Goal: Task Accomplishment & Management: Manage account settings

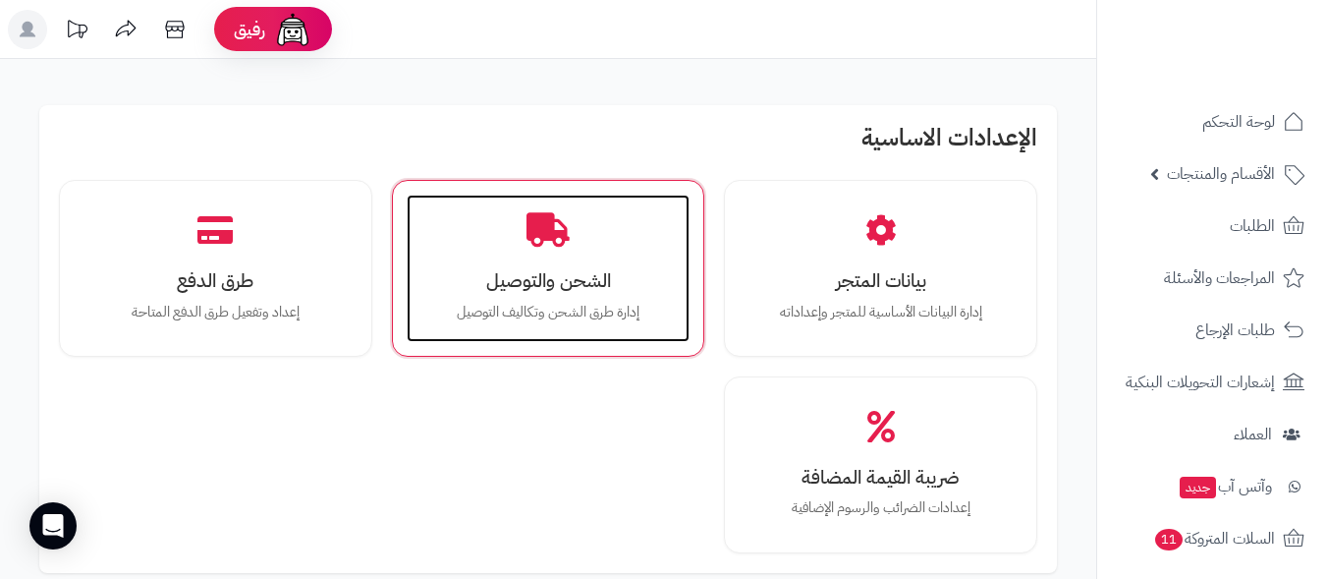
click at [556, 274] on h3 "الشحن والتوصيل" at bounding box center [548, 280] width 245 height 21
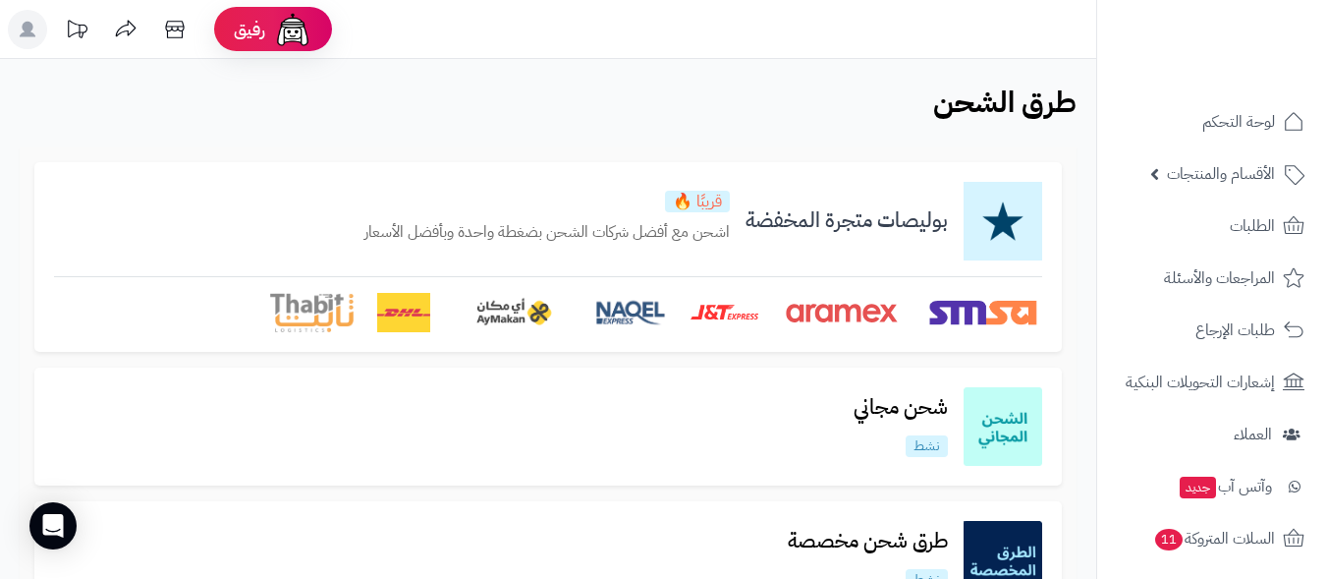
click at [737, 234] on div "بوليصات متجرة المخفضة قريبًا 🔥 اشحن مع أفضل شركات الشحن بضغطة واحدة وبأفضل الأس…" at bounding box center [548, 221] width 988 height 79
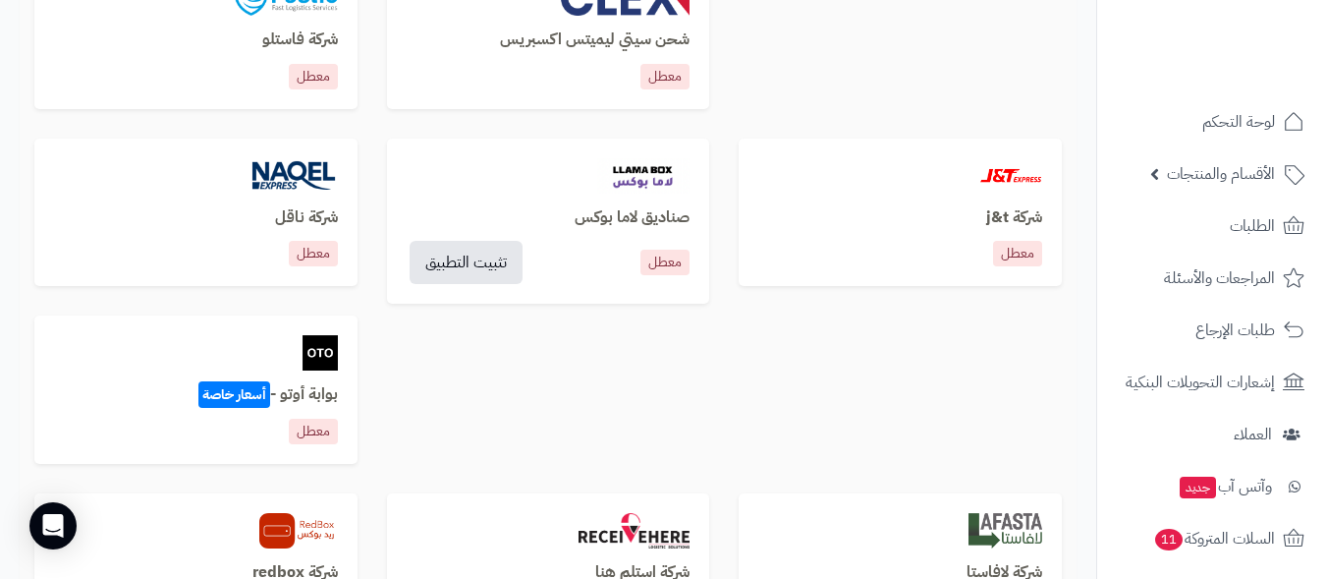
scroll to position [982, 0]
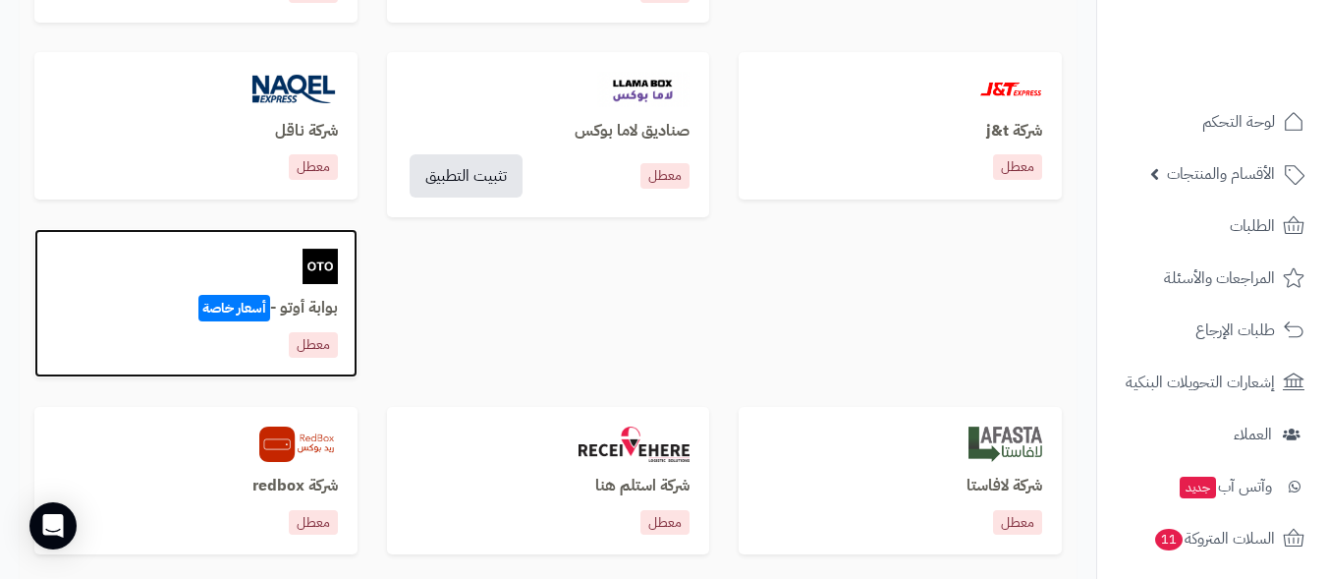
click at [310, 305] on h3 "بوابة أوتو - أسعار خاصة" at bounding box center [196, 309] width 284 height 18
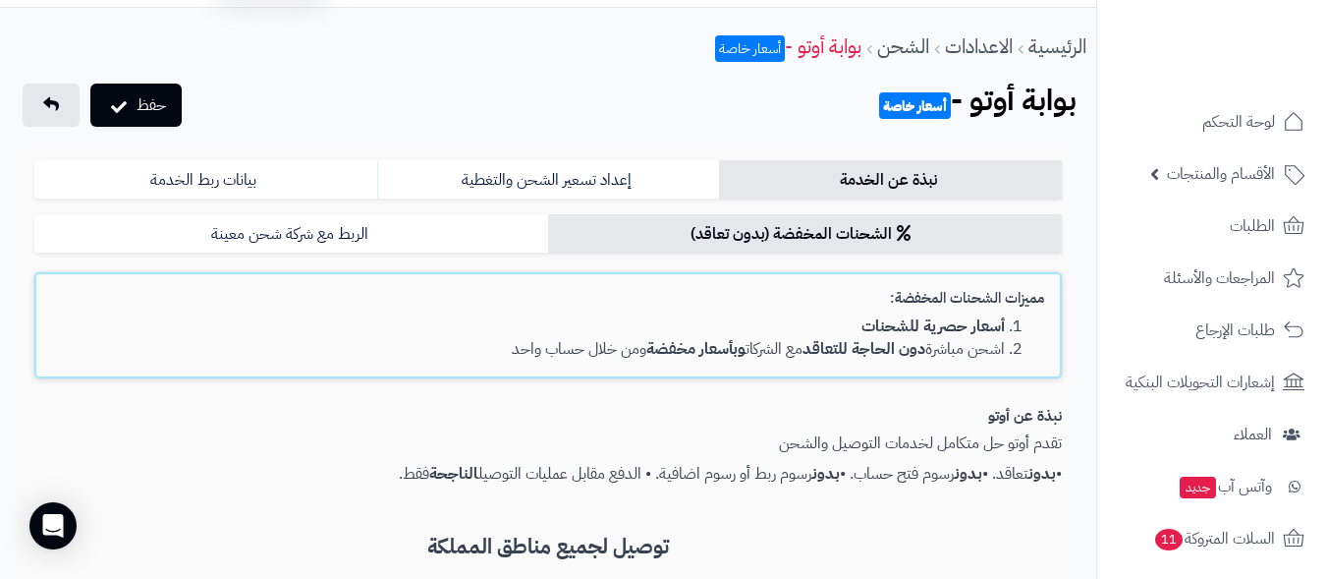
scroll to position [17, 0]
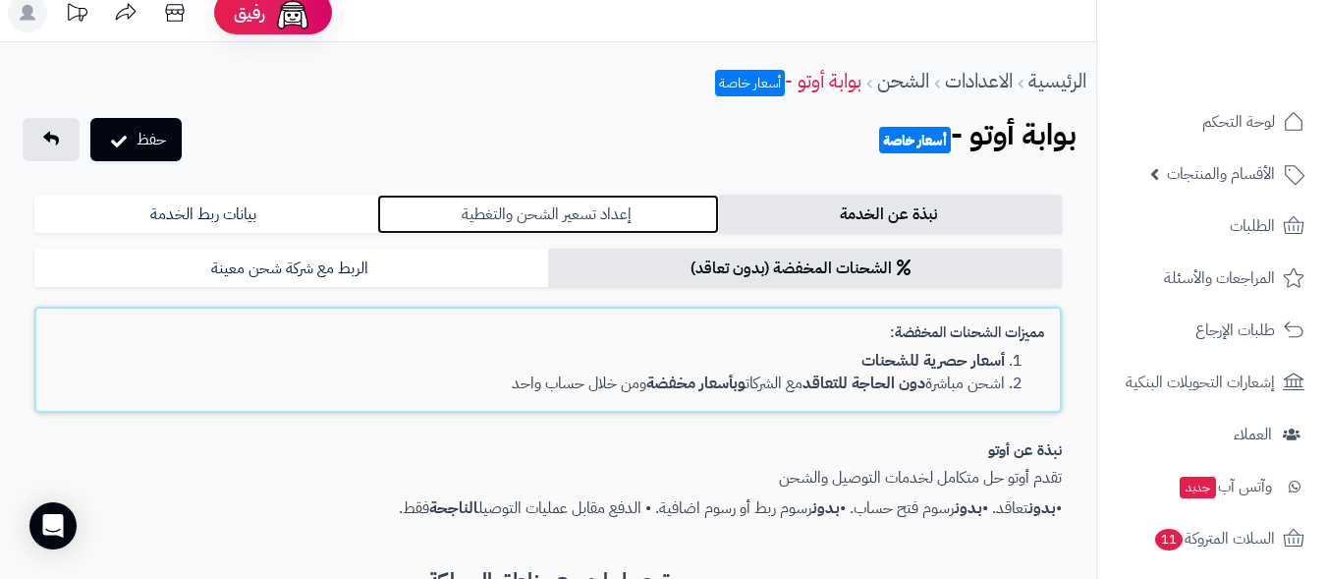
click at [608, 208] on link "إعداد تسعير الشحن والتغطية" at bounding box center [548, 213] width 343 height 39
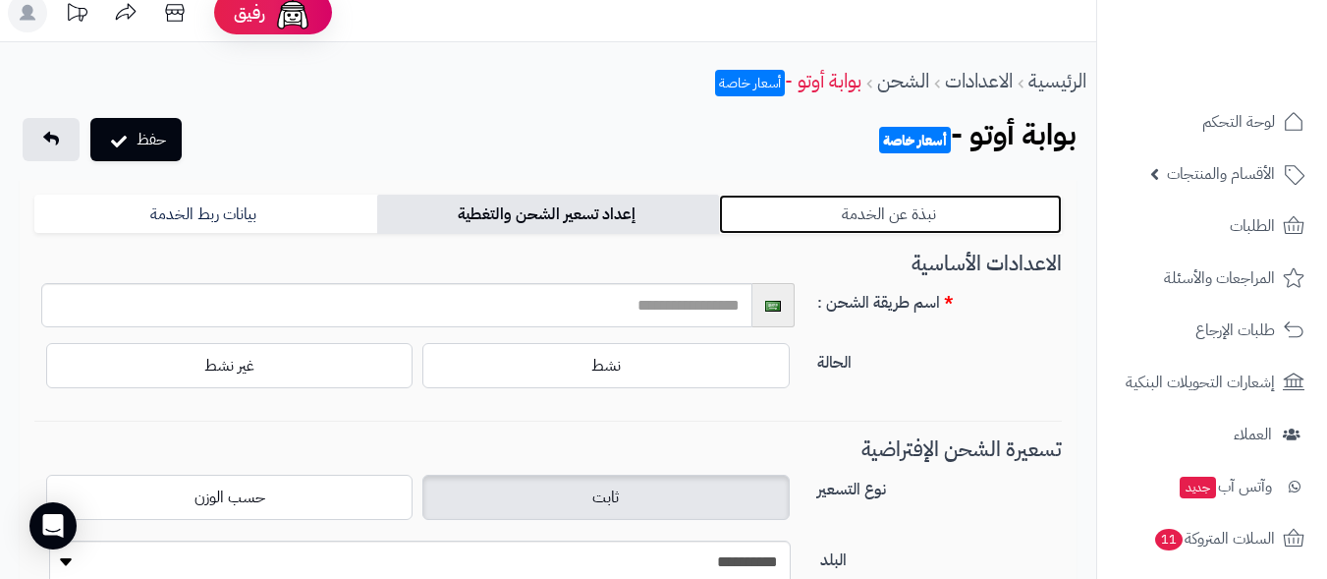
click at [910, 213] on link "نبذة عن الخدمة" at bounding box center [890, 213] width 343 height 39
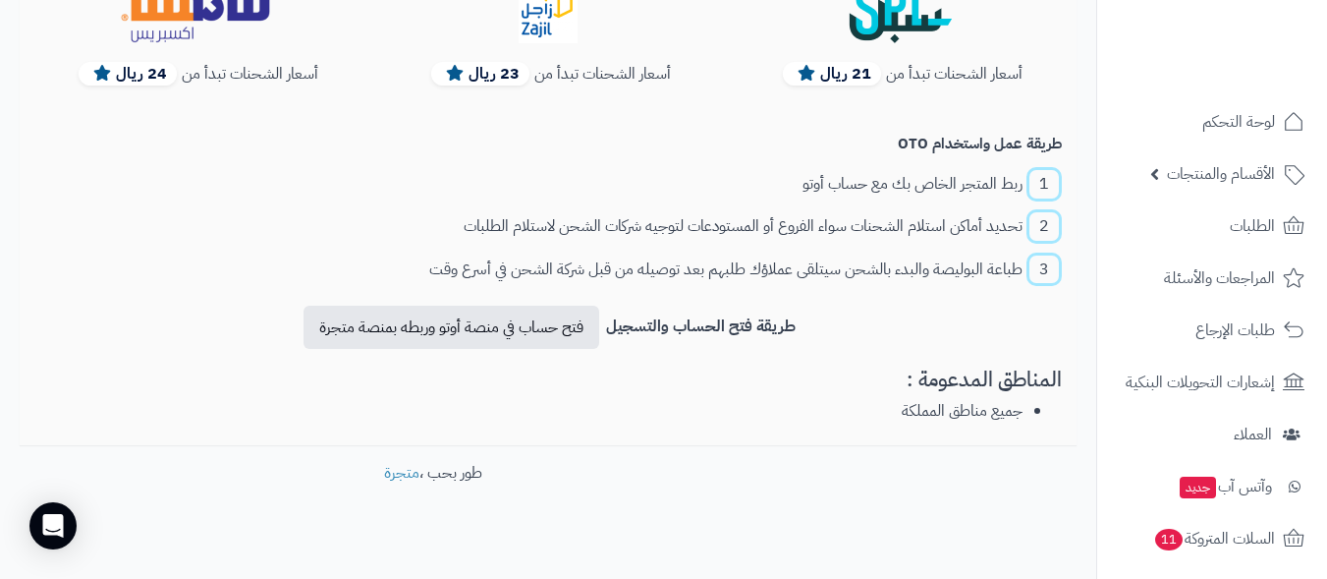
scroll to position [802, 0]
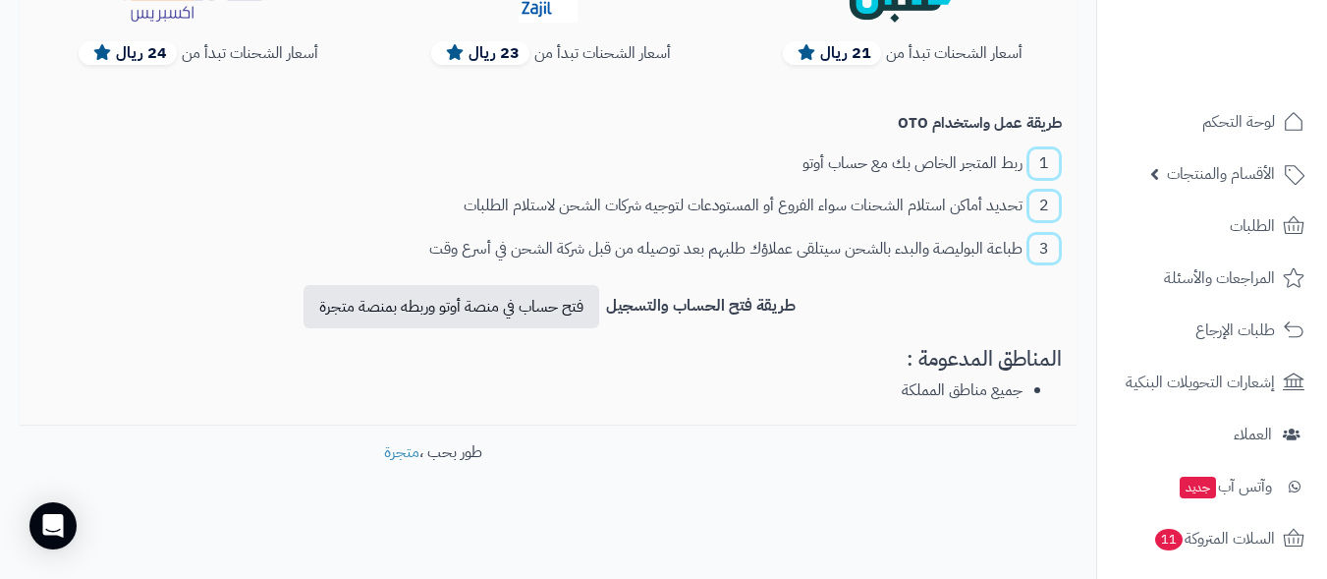
click at [744, 312] on b "طريقة فتح الحساب والتسجيل" at bounding box center [701, 307] width 190 height 24
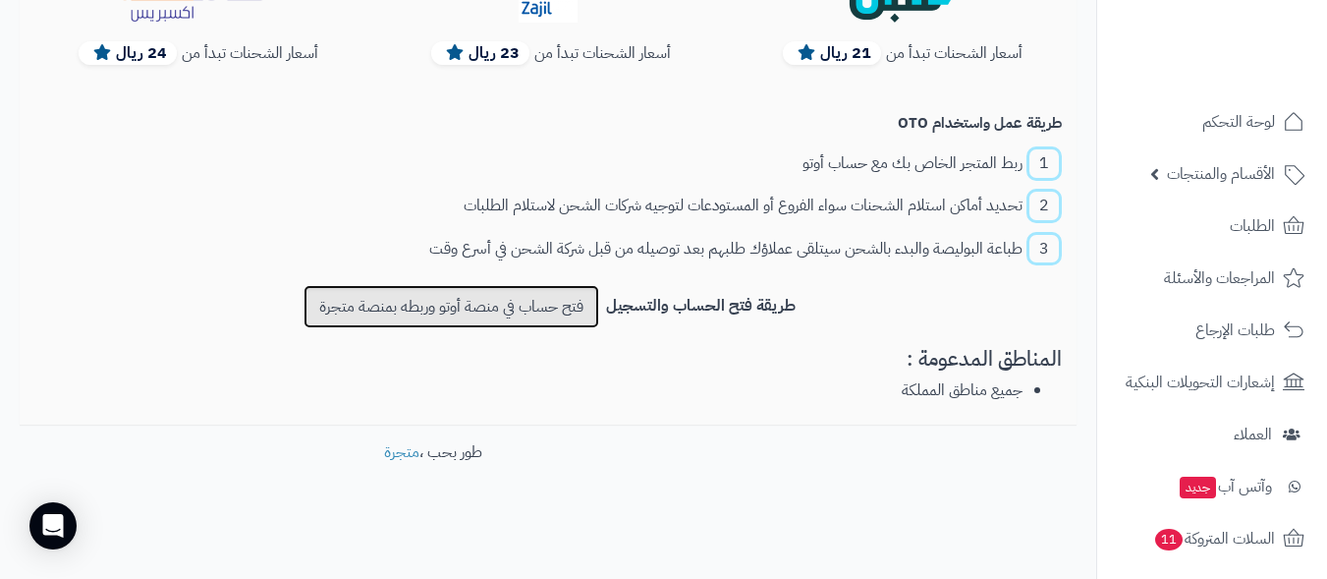
click at [431, 304] on link "فتح حساب في منصة أوتو وربطه بمنصة متجرة" at bounding box center [452, 306] width 296 height 43
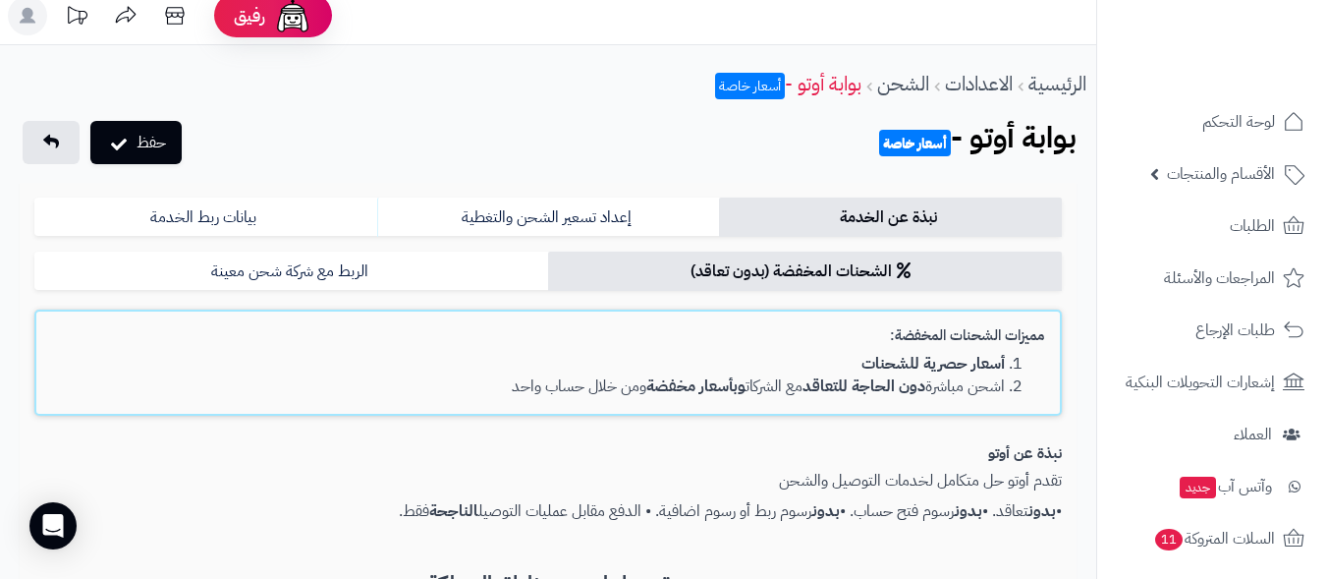
scroll to position [0, 0]
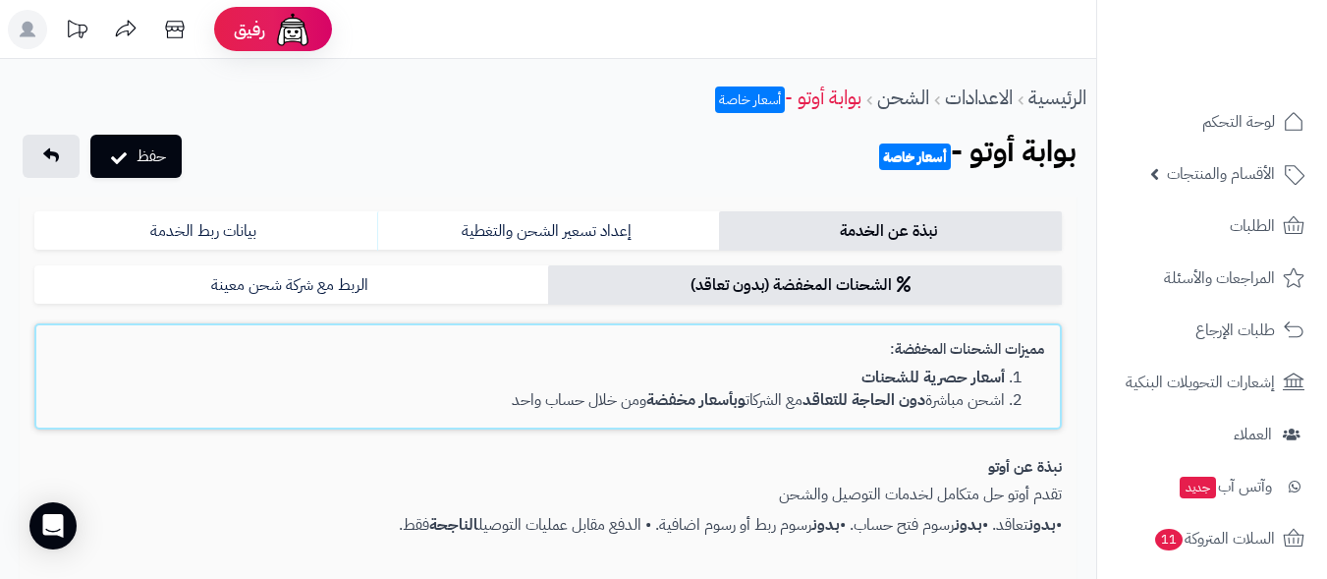
click at [735, 387] on li "أسعار حصرية للشحنات" at bounding box center [528, 377] width 953 height 23
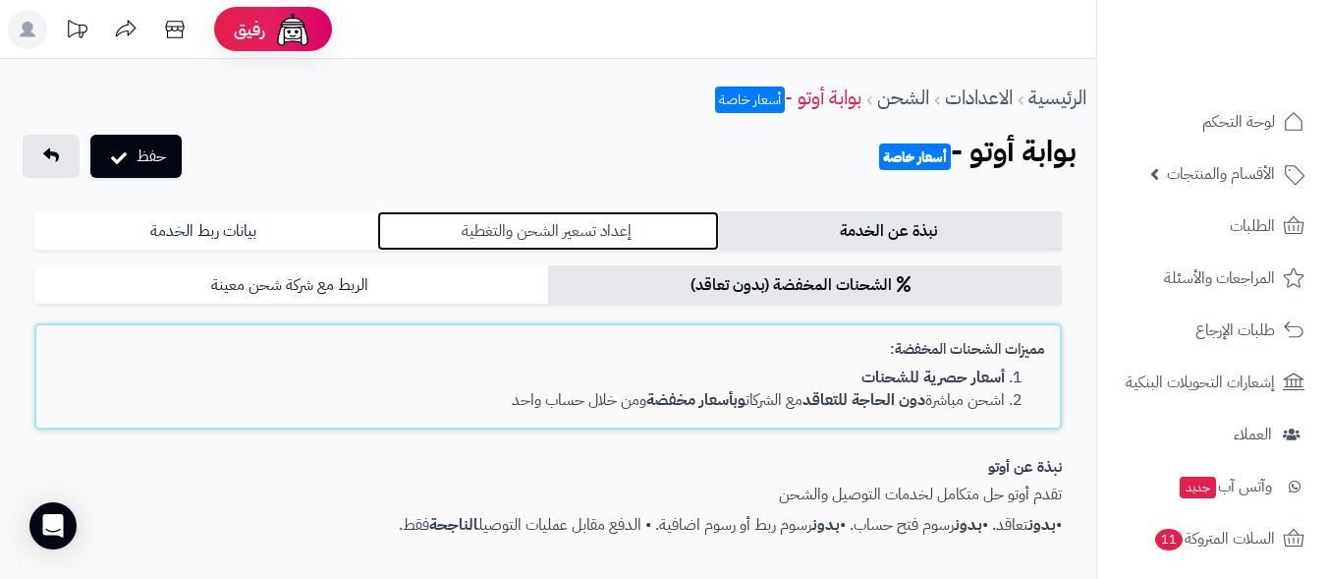
click at [581, 226] on link "إعداد تسعير الشحن والتغطية" at bounding box center [548, 230] width 343 height 39
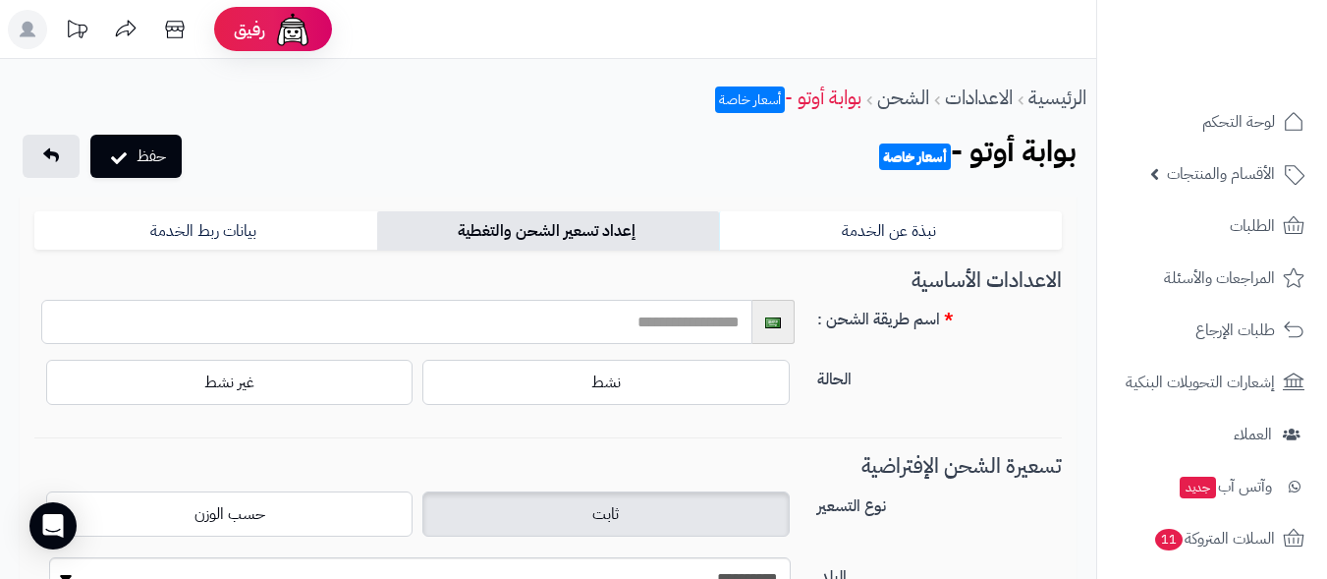
click at [709, 318] on input "text" at bounding box center [396, 322] width 711 height 44
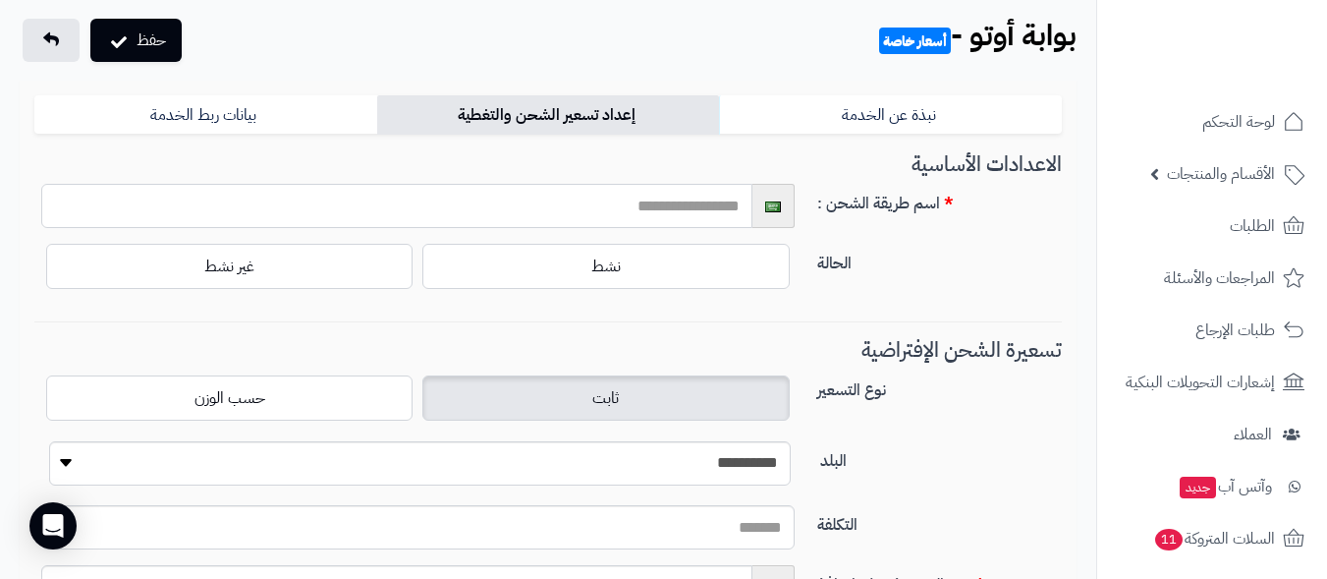
scroll to position [295, 0]
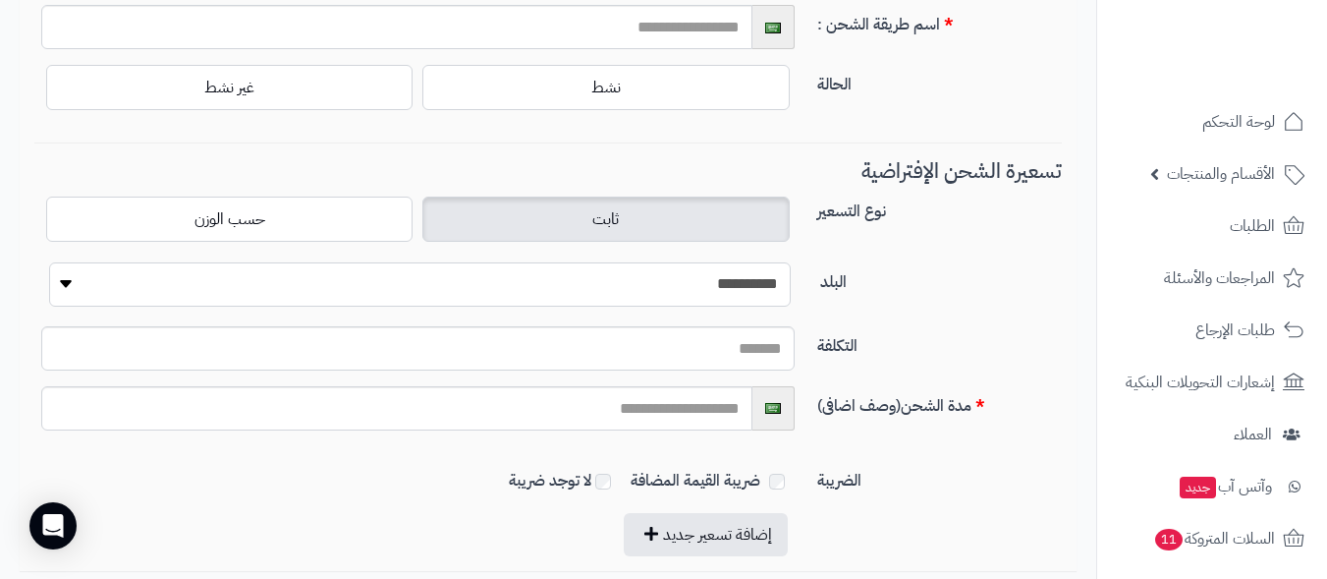
click at [750, 286] on select "**********" at bounding box center [420, 284] width 742 height 44
click at [969, 319] on div "التكلفة" at bounding box center [548, 334] width 1043 height 104
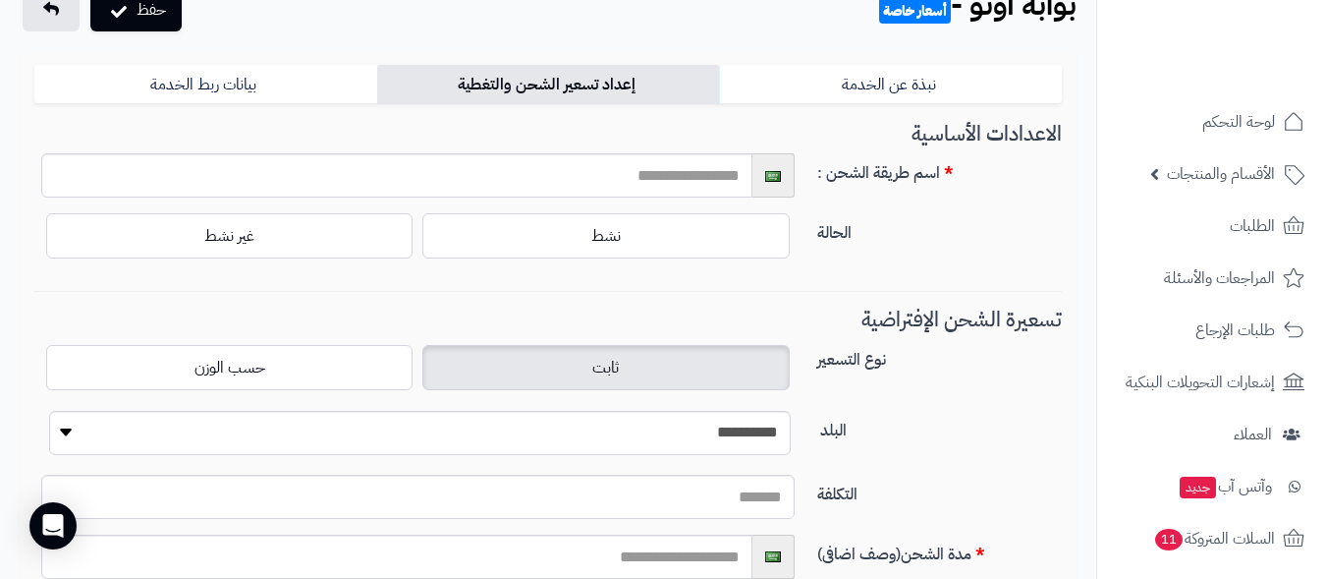
scroll to position [0, 0]
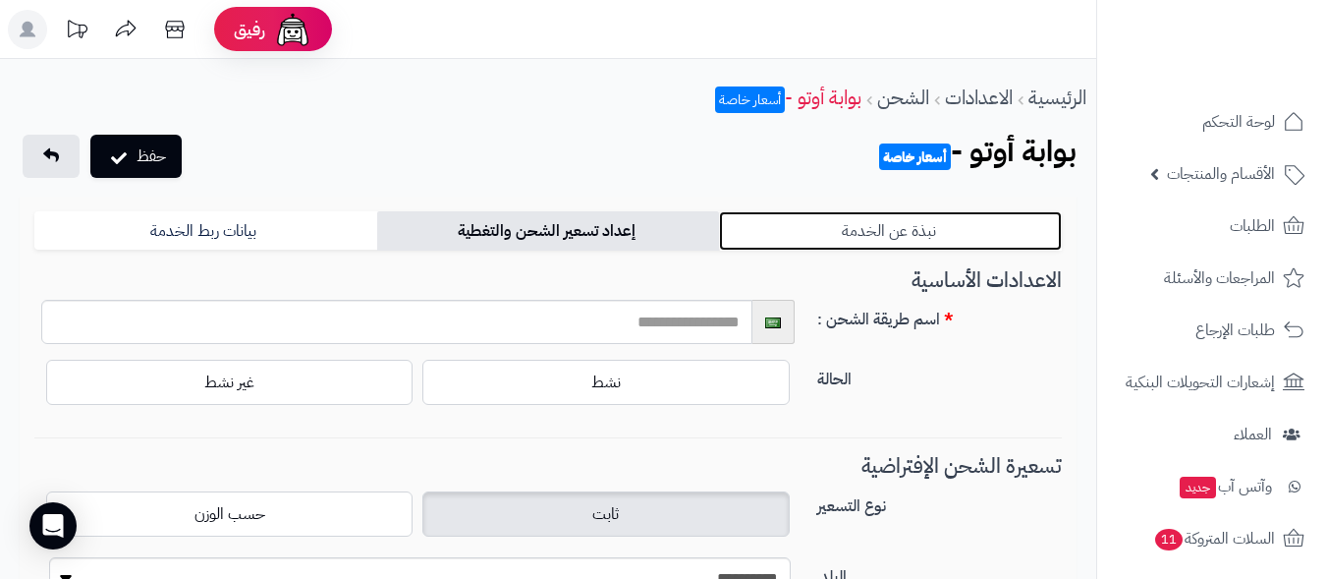
click at [873, 231] on link "نبذة عن الخدمة" at bounding box center [890, 230] width 343 height 39
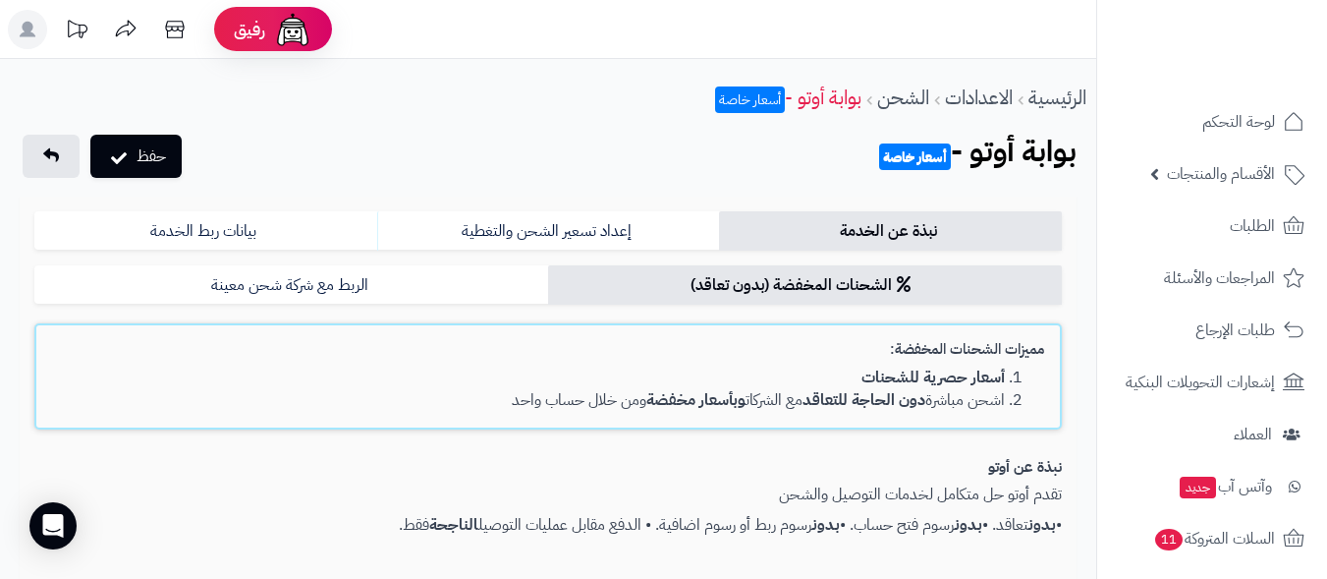
click at [787, 401] on li "اشحن مباشرة دون الحاجة للتعاقد مع الشركات وبأسعار مخفضة ومن خلال حساب واحد" at bounding box center [528, 400] width 953 height 23
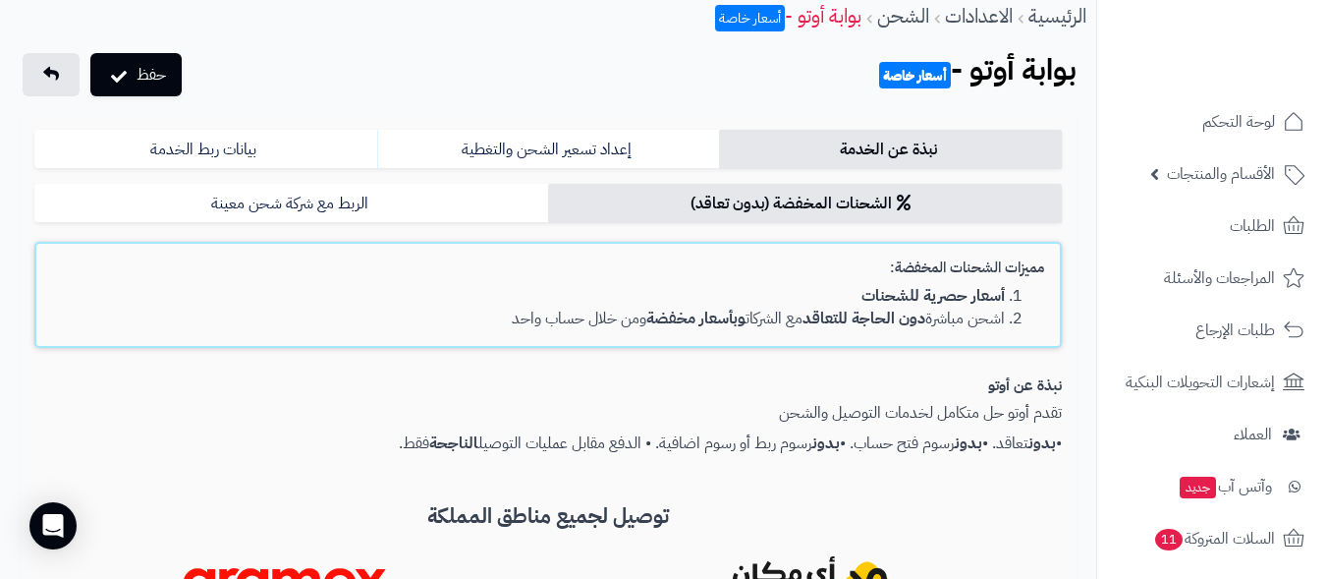
scroll to position [115, 0]
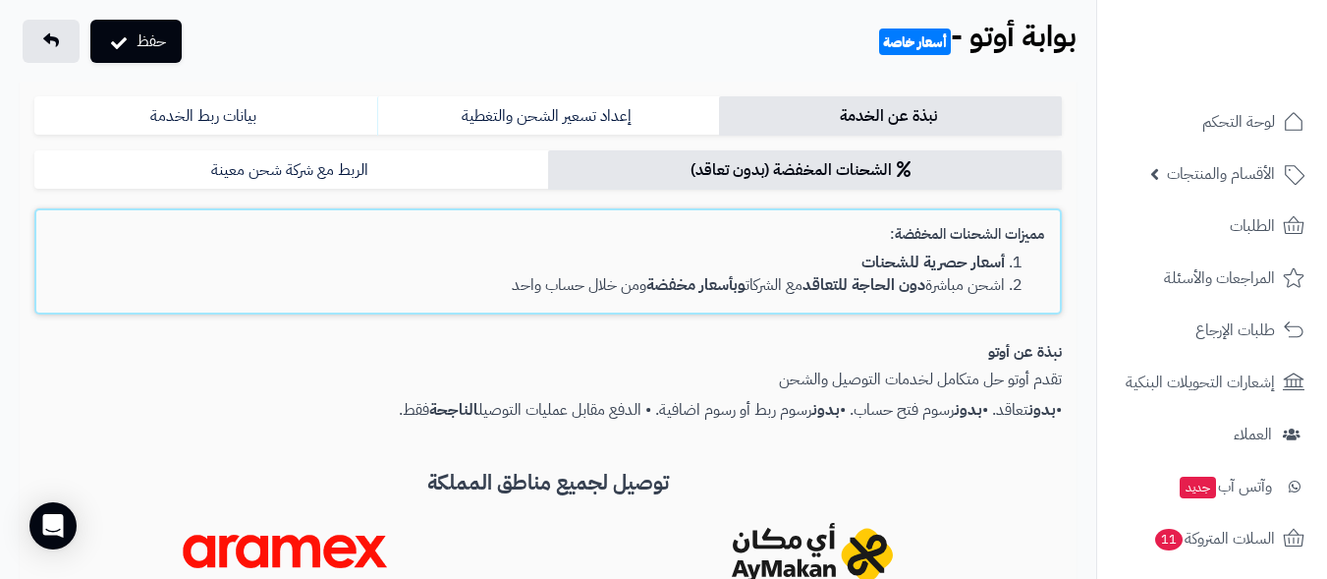
click at [429, 409] on b "الناجحة" at bounding box center [453, 410] width 49 height 24
click at [561, 285] on li "اشحن مباشرة دون الحاجة للتعاقد مع الشركات وبأسعار مخفضة ومن خلال حساب واحد" at bounding box center [528, 285] width 953 height 23
click at [699, 288] on b "وبأسعار مخفضة" at bounding box center [695, 285] width 99 height 24
click at [950, 298] on div "مميزات الشحنات المخفضة: أسعار حصرية للشحنات اشحن مباشرة دون الحاجة للتعاقد مع ا…" at bounding box center [547, 261] width 1027 height 106
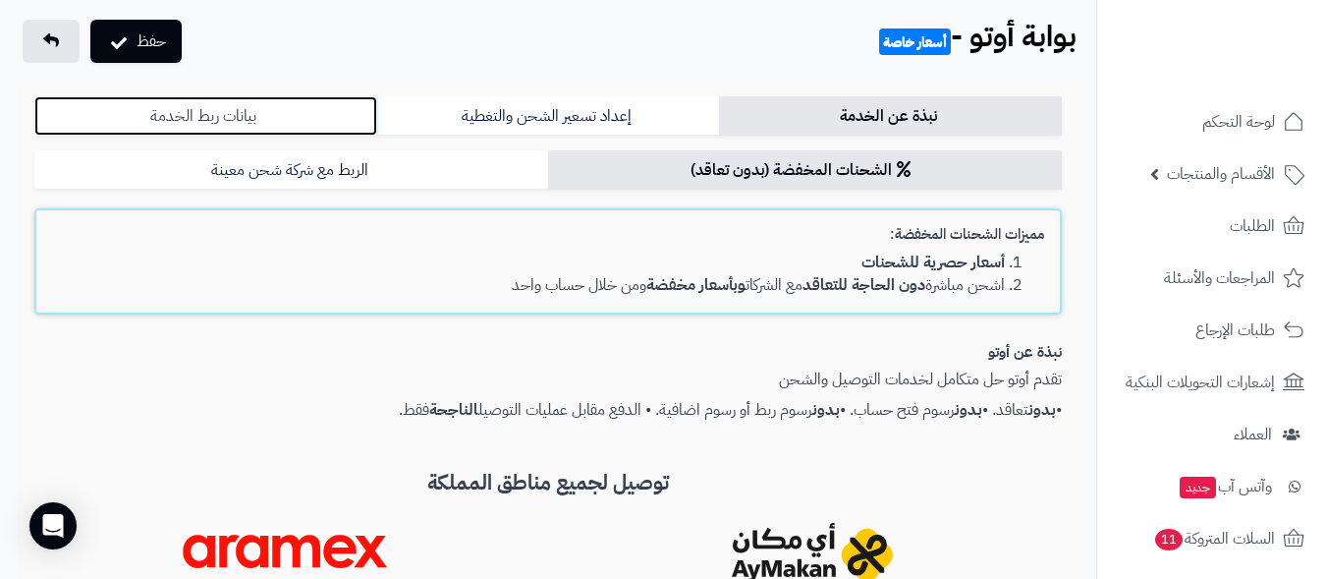
click at [236, 114] on link "بيانات ربط الخدمة" at bounding box center [205, 115] width 343 height 39
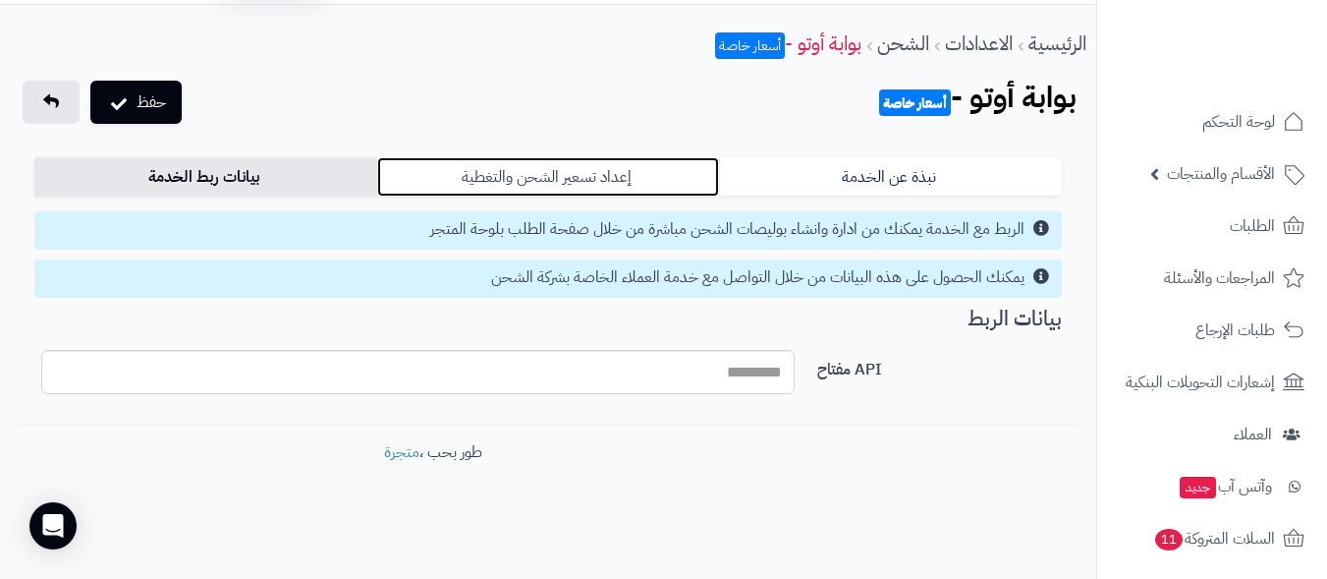
click at [546, 175] on link "إعداد تسعير الشحن والتغطية" at bounding box center [548, 176] width 343 height 39
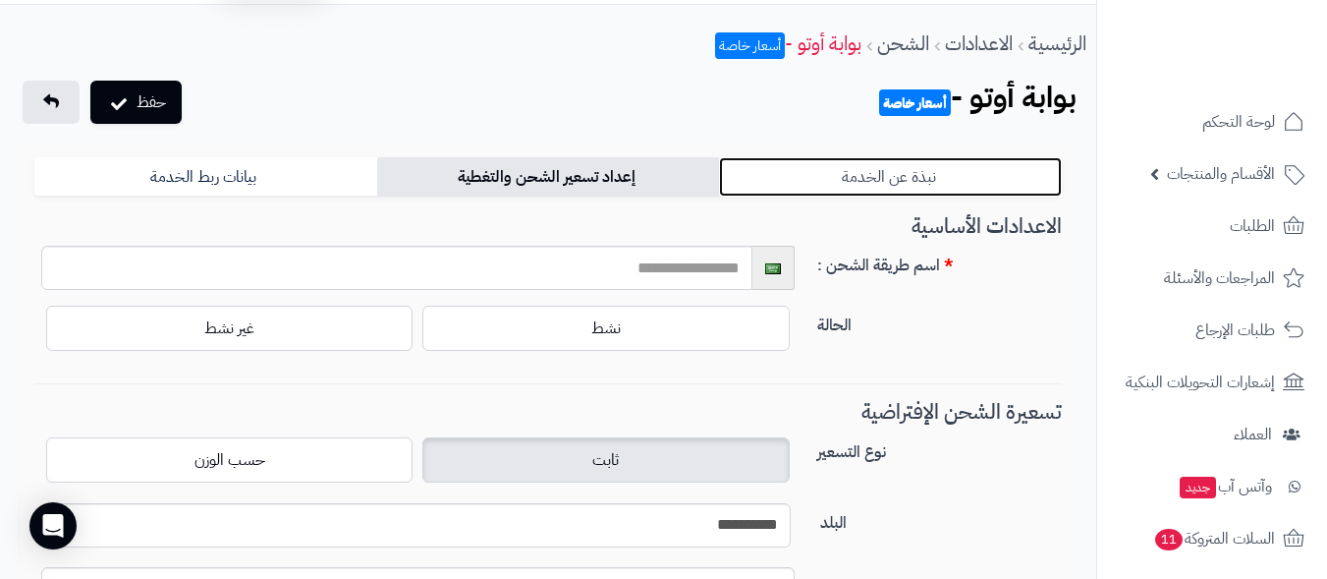
click at [828, 174] on link "نبذة عن الخدمة" at bounding box center [890, 176] width 343 height 39
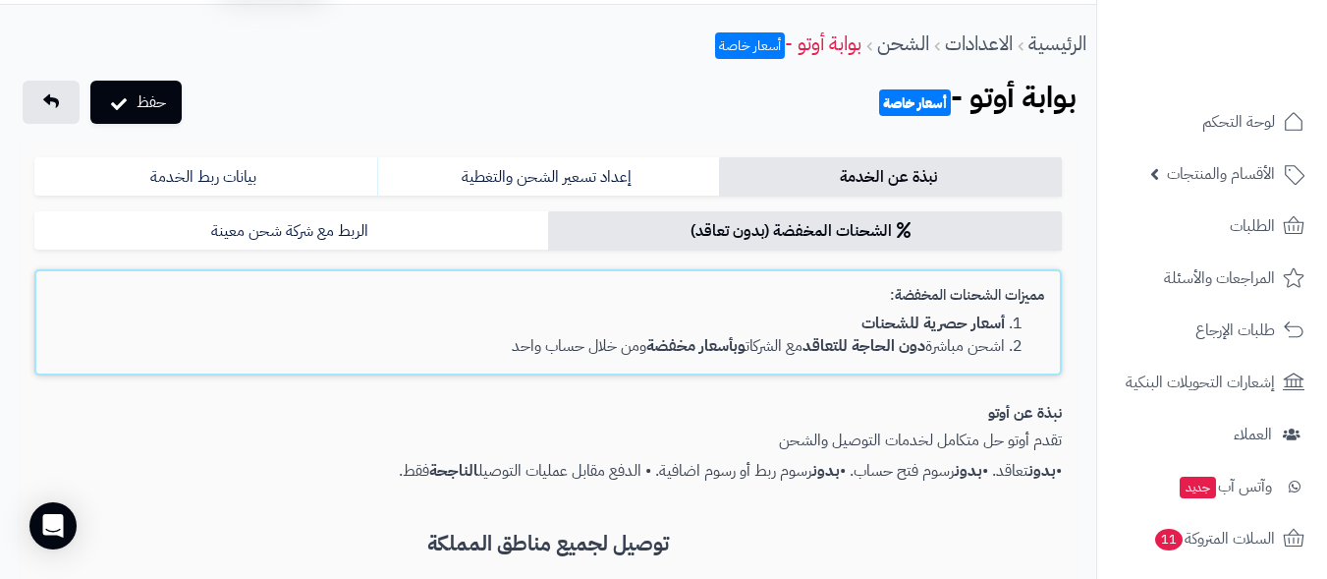
click at [731, 341] on li "اشحن مباشرة دون الحاجة للتعاقد مع الشركات وبأسعار مخفضة ومن خلال حساب واحد" at bounding box center [528, 346] width 953 height 23
click at [918, 170] on link "نبذة عن الخدمة" at bounding box center [890, 176] width 343 height 39
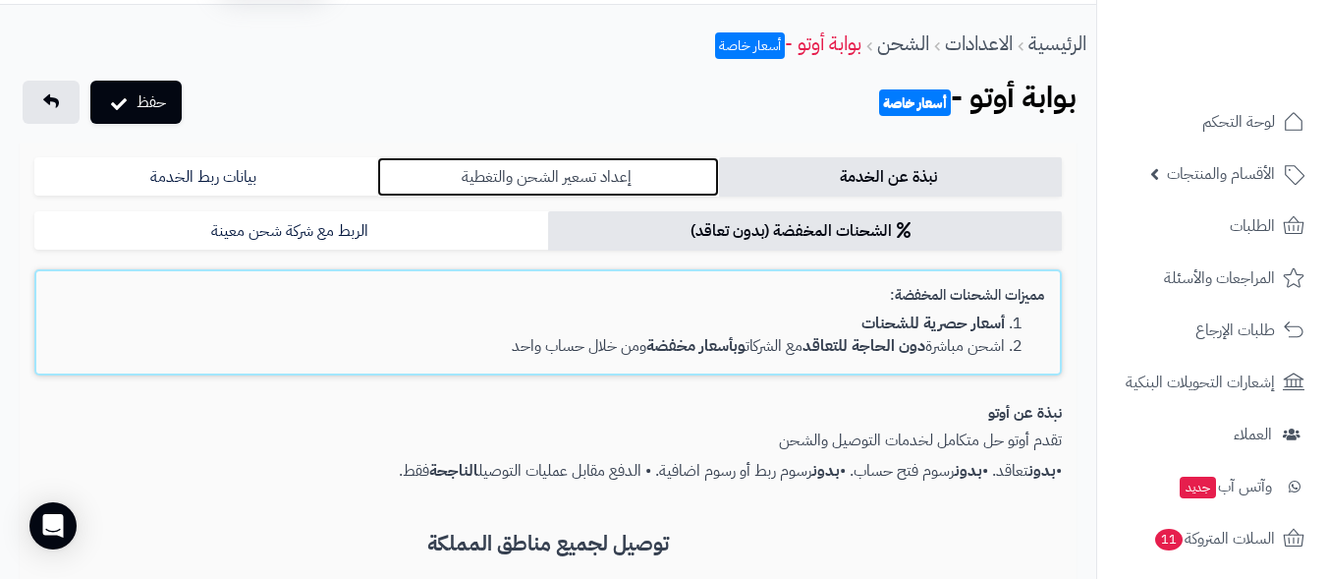
click at [609, 178] on link "إعداد تسعير الشحن والتغطية" at bounding box center [548, 176] width 343 height 39
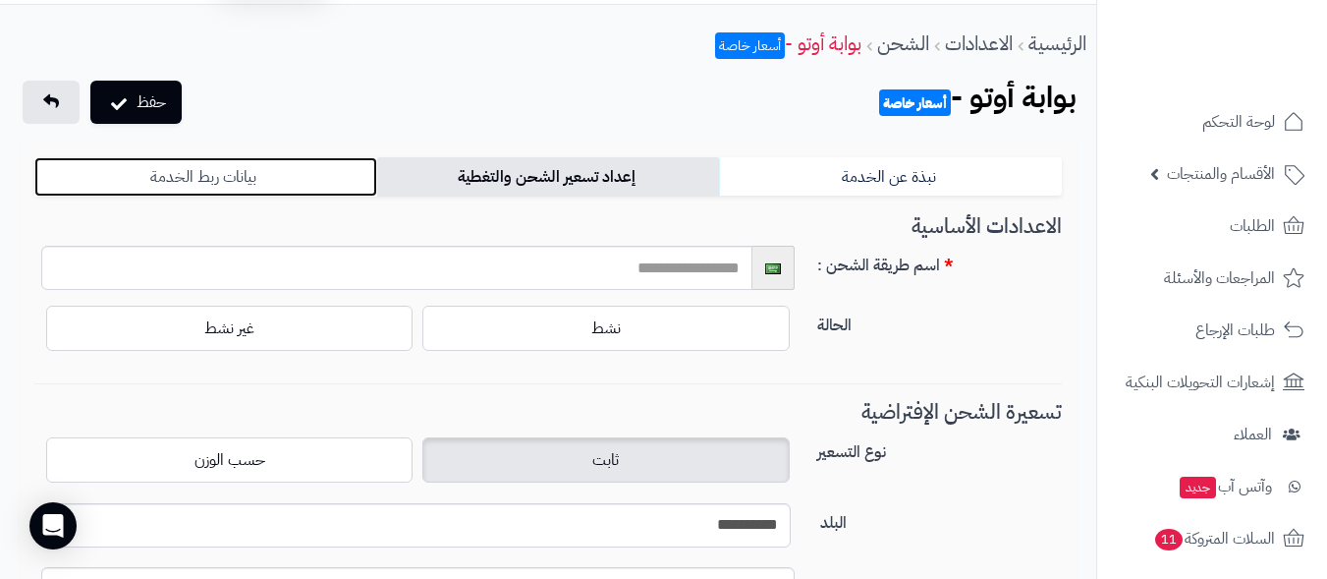
click at [247, 171] on link "بيانات ربط الخدمة" at bounding box center [205, 176] width 343 height 39
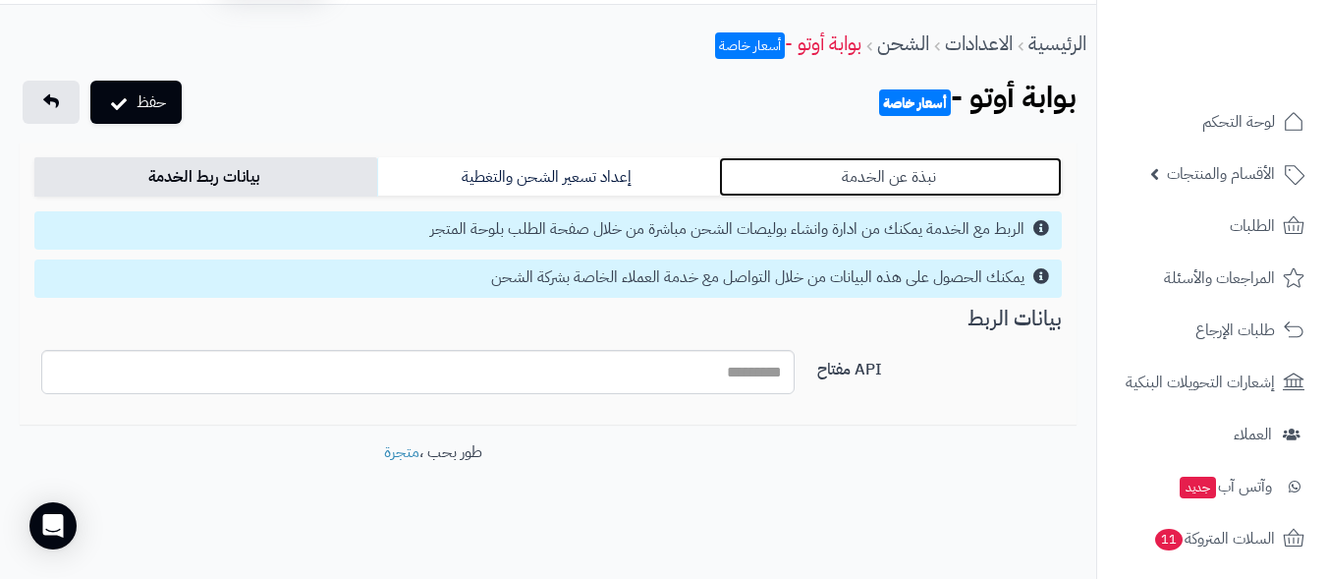
click at [836, 185] on link "نبذة عن الخدمة" at bounding box center [890, 176] width 343 height 39
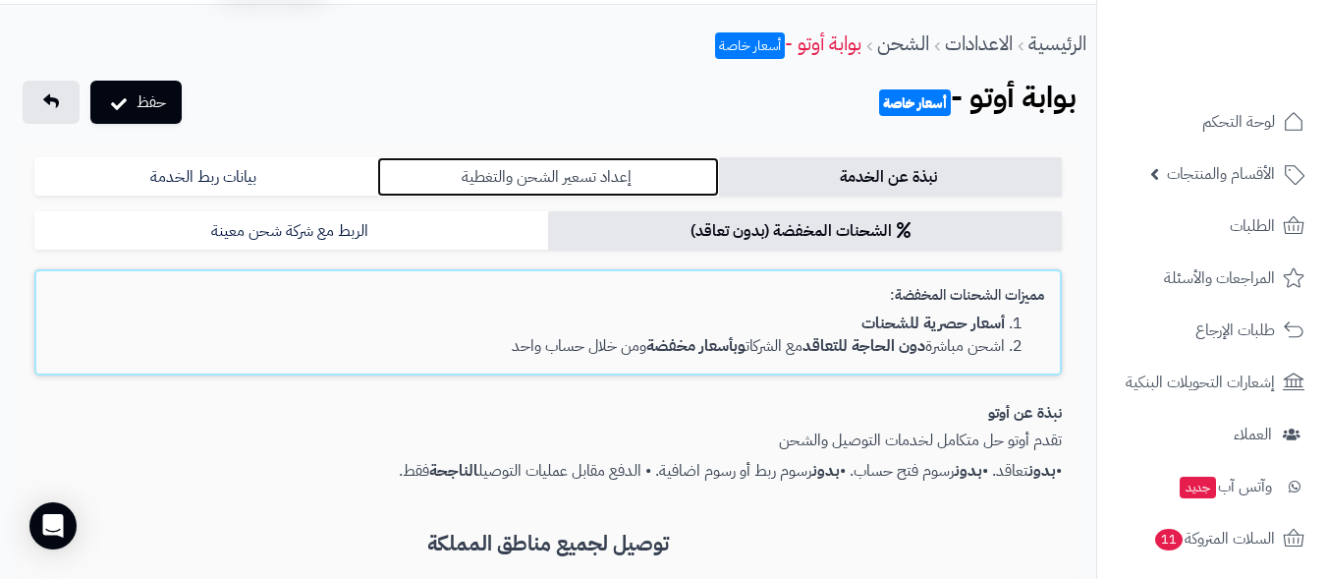
click at [599, 178] on link "إعداد تسعير الشحن والتغطية" at bounding box center [548, 176] width 343 height 39
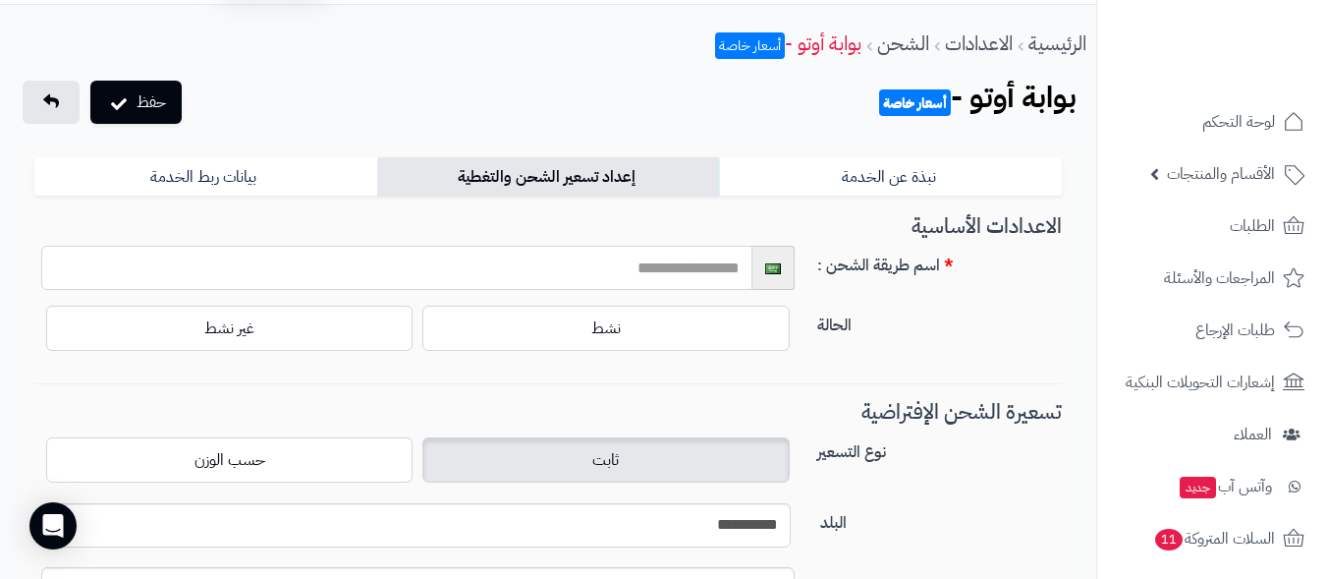
click at [639, 264] on input "text" at bounding box center [396, 268] width 711 height 44
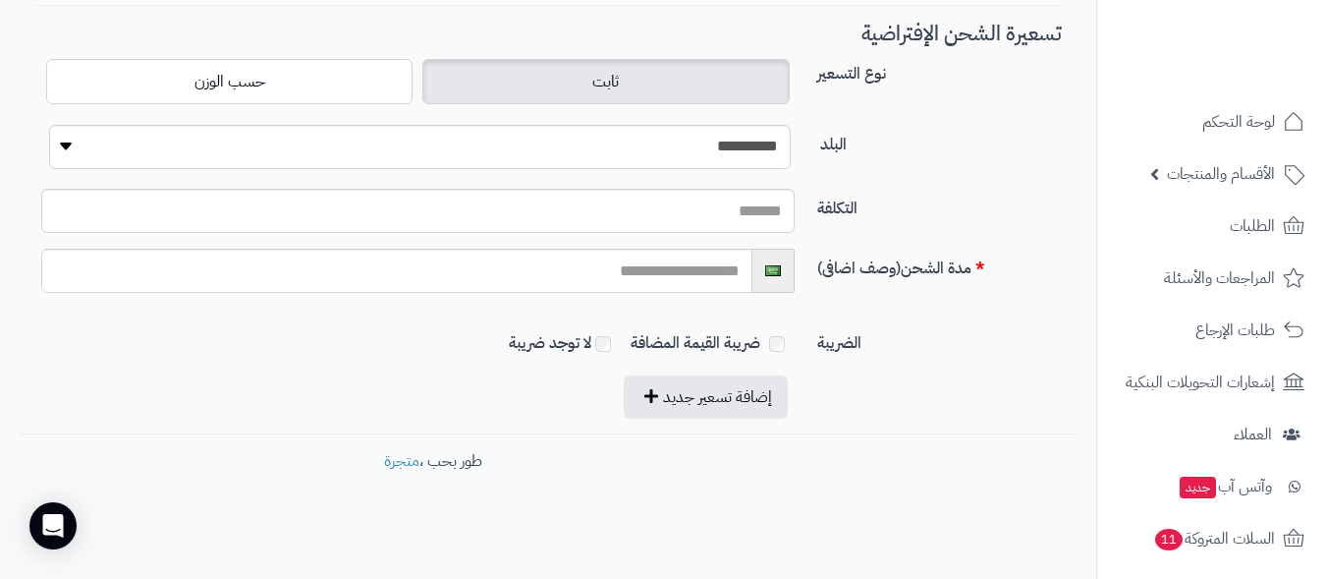
scroll to position [441, 0]
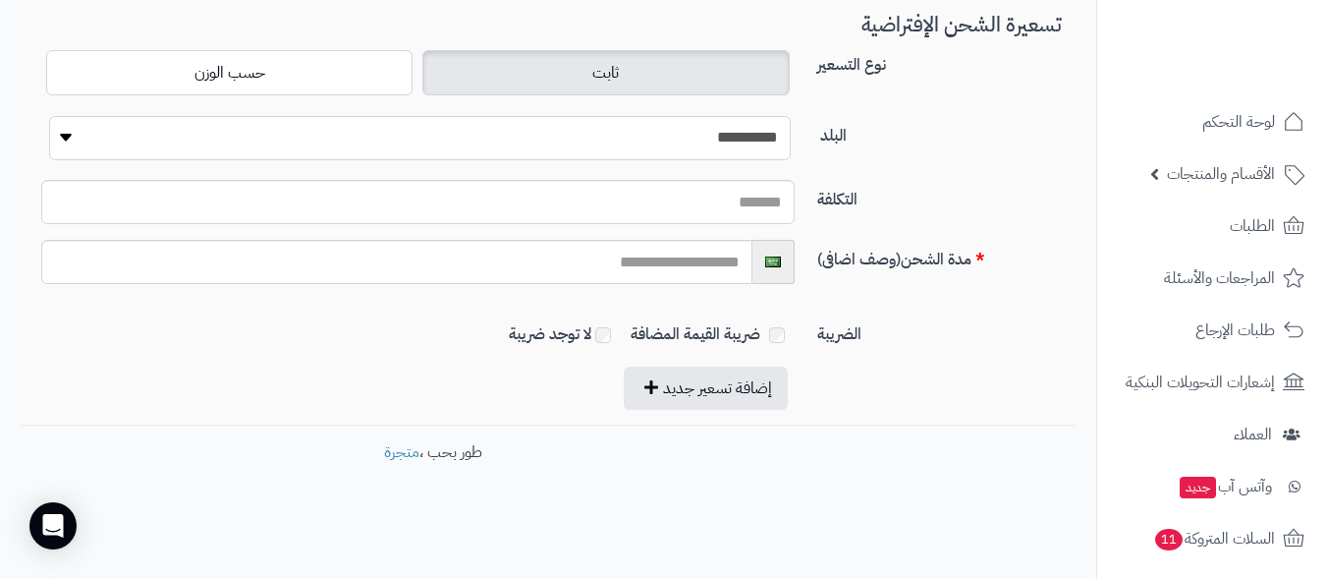
click at [684, 141] on select "**********" at bounding box center [420, 138] width 742 height 44
select select "***"
click at [49, 116] on select "**********" at bounding box center [420, 138] width 742 height 44
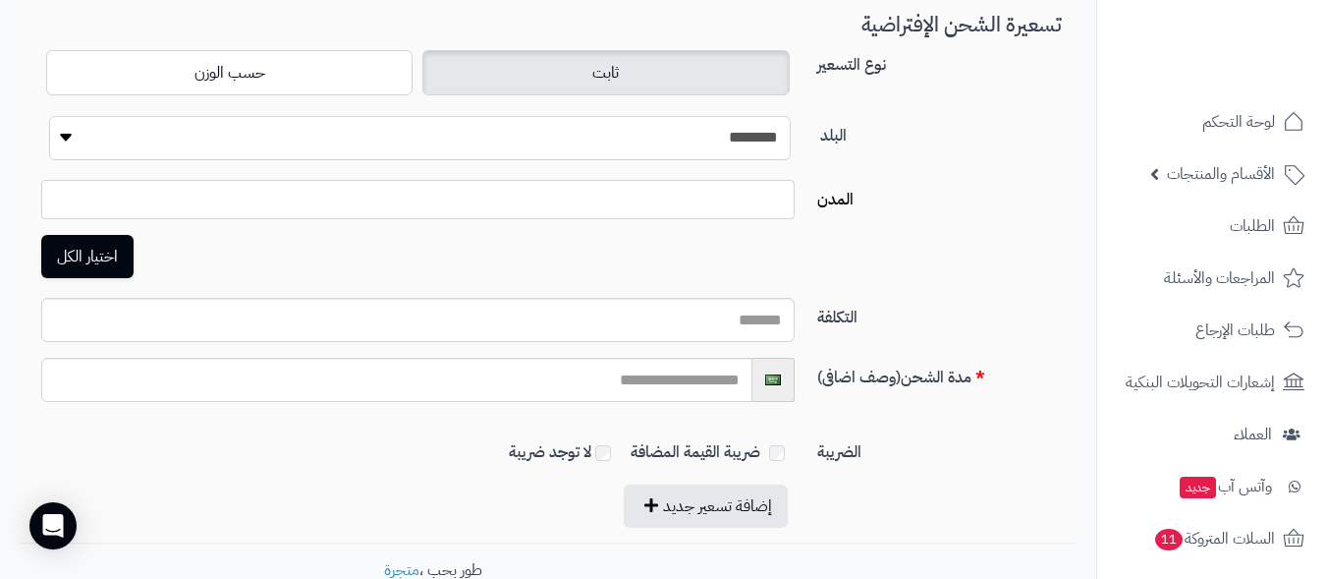
select select
click at [680, 209] on span at bounding box center [417, 199] width 753 height 39
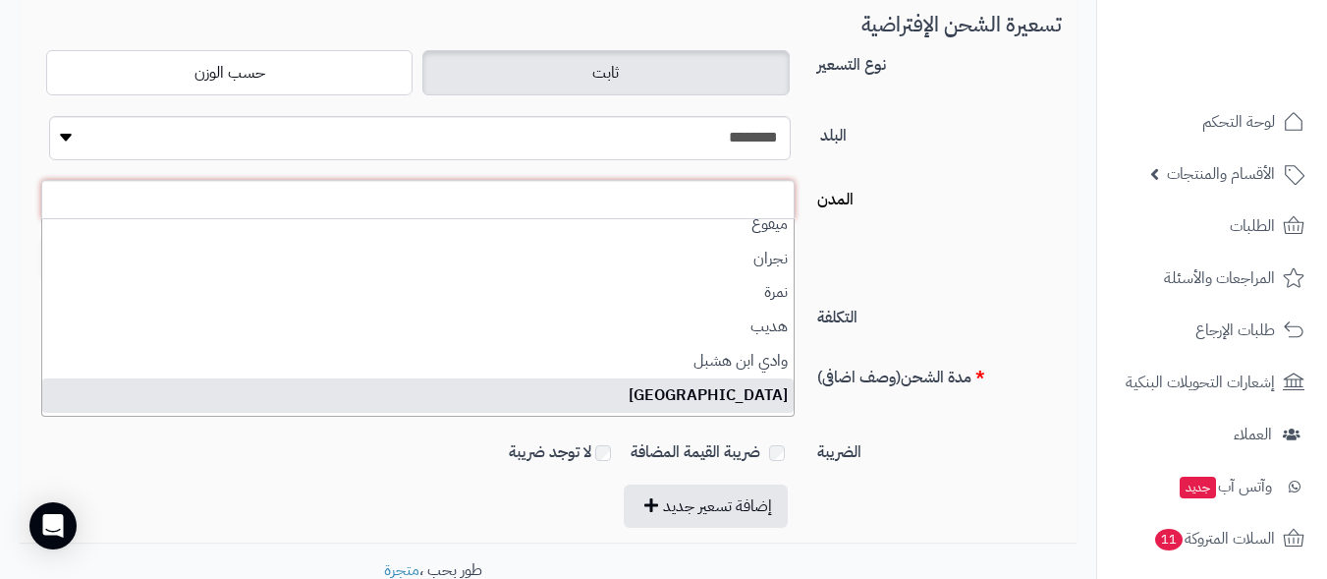
scroll to position [10378, 0]
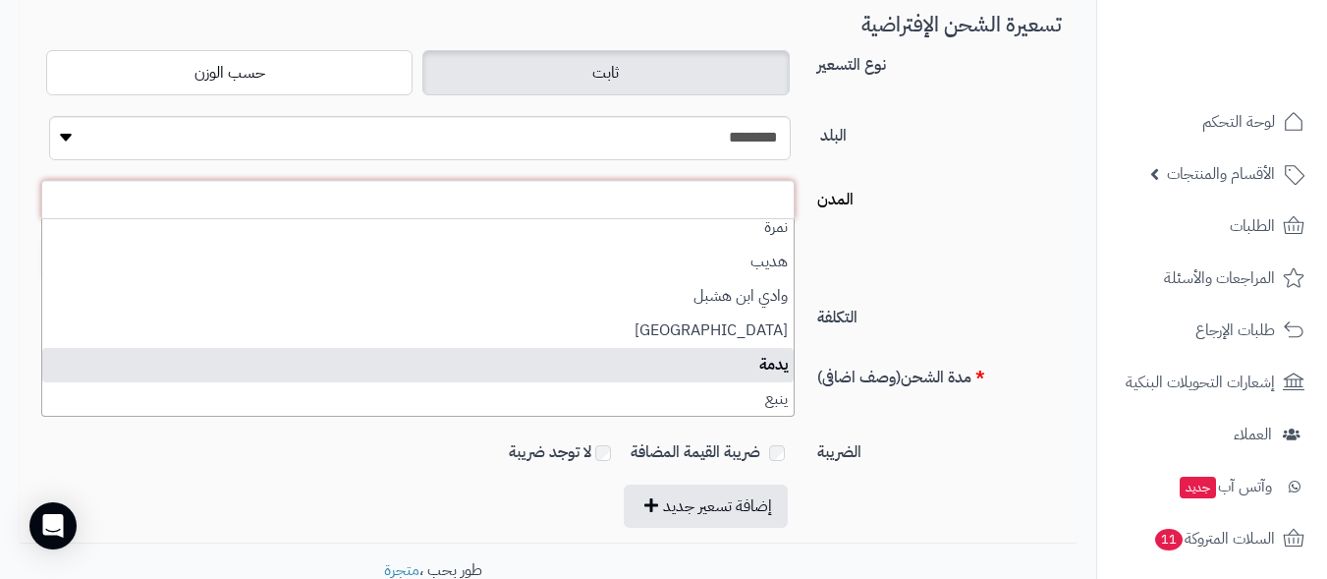
click at [952, 244] on div "اختيار الكل" at bounding box center [548, 256] width 1057 height 43
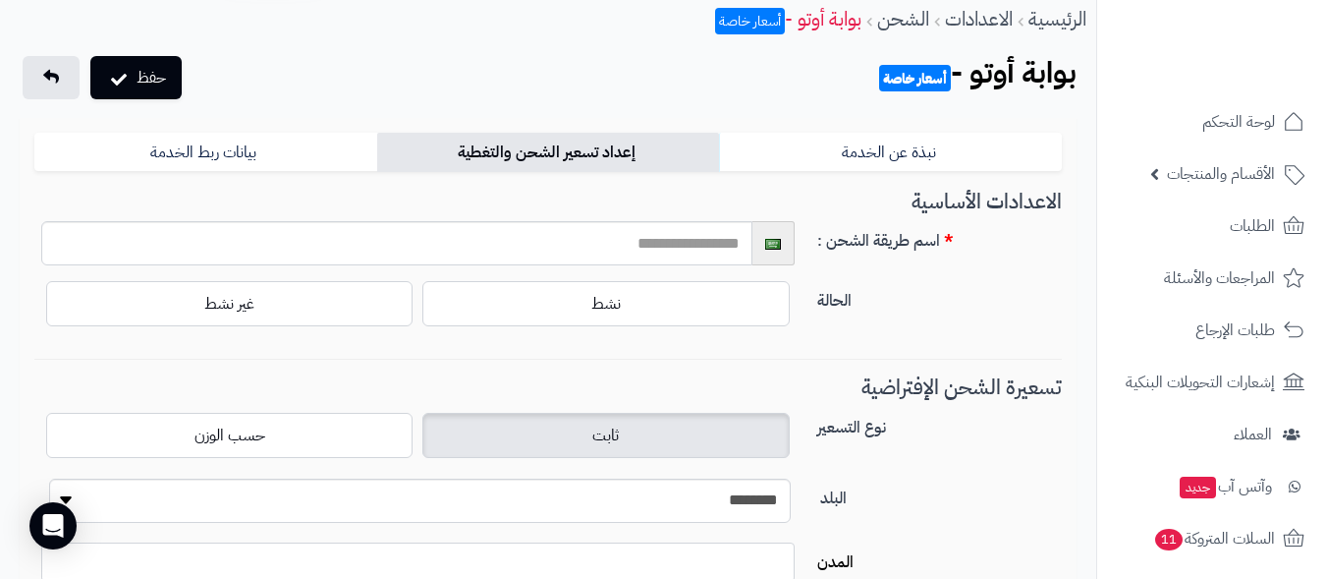
scroll to position [0, 0]
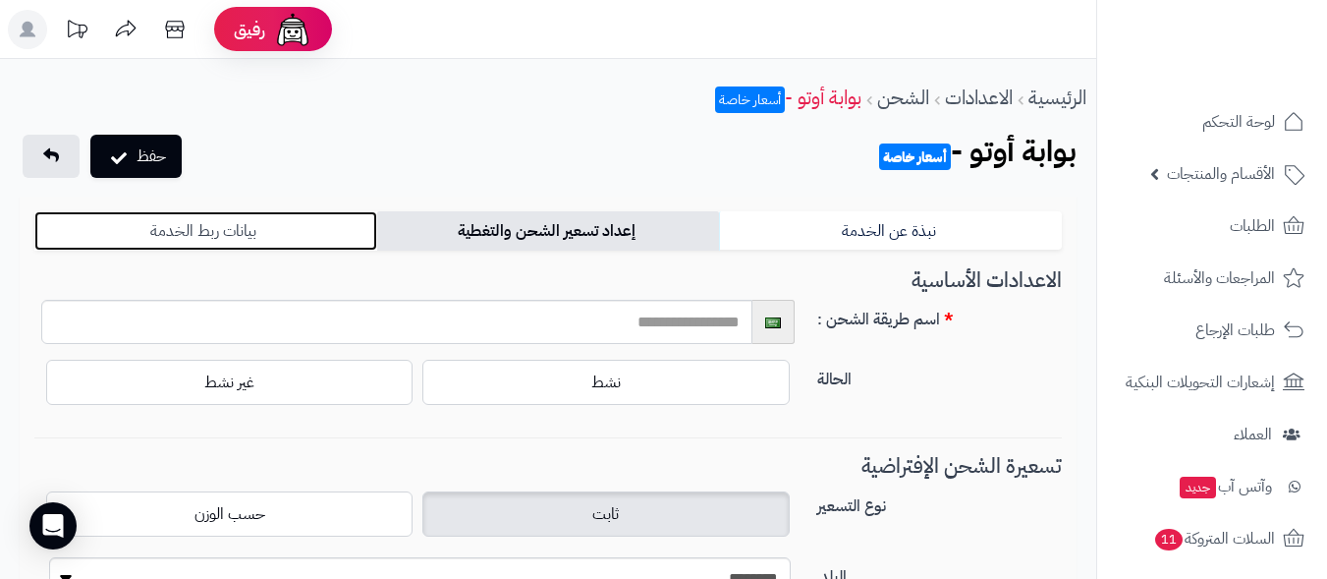
click at [214, 235] on link "بيانات ربط الخدمة" at bounding box center [205, 230] width 343 height 39
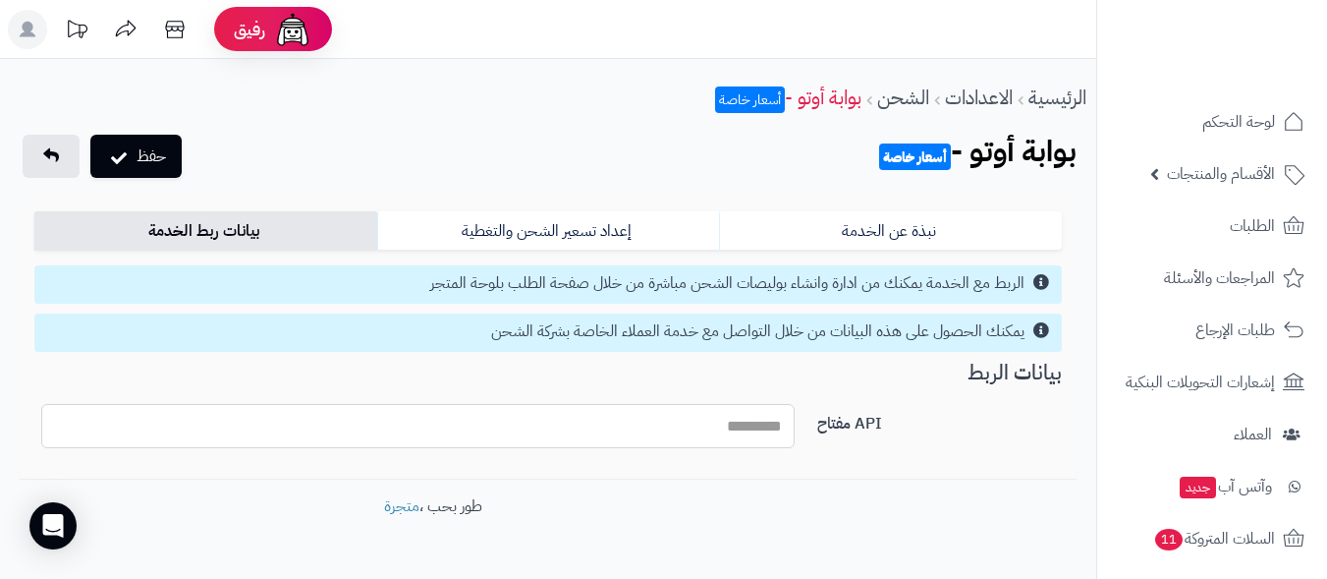
click at [696, 427] on input "API مفتاح" at bounding box center [417, 426] width 753 height 44
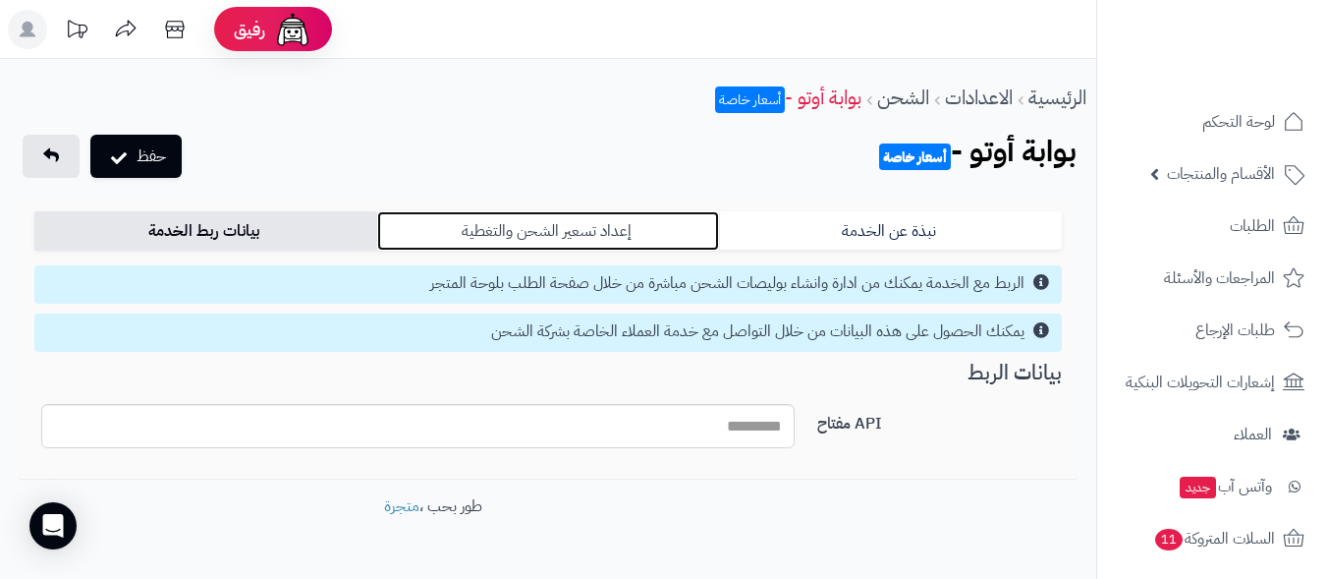
click at [554, 231] on link "إعداد تسعير الشحن والتغطية" at bounding box center [548, 230] width 343 height 39
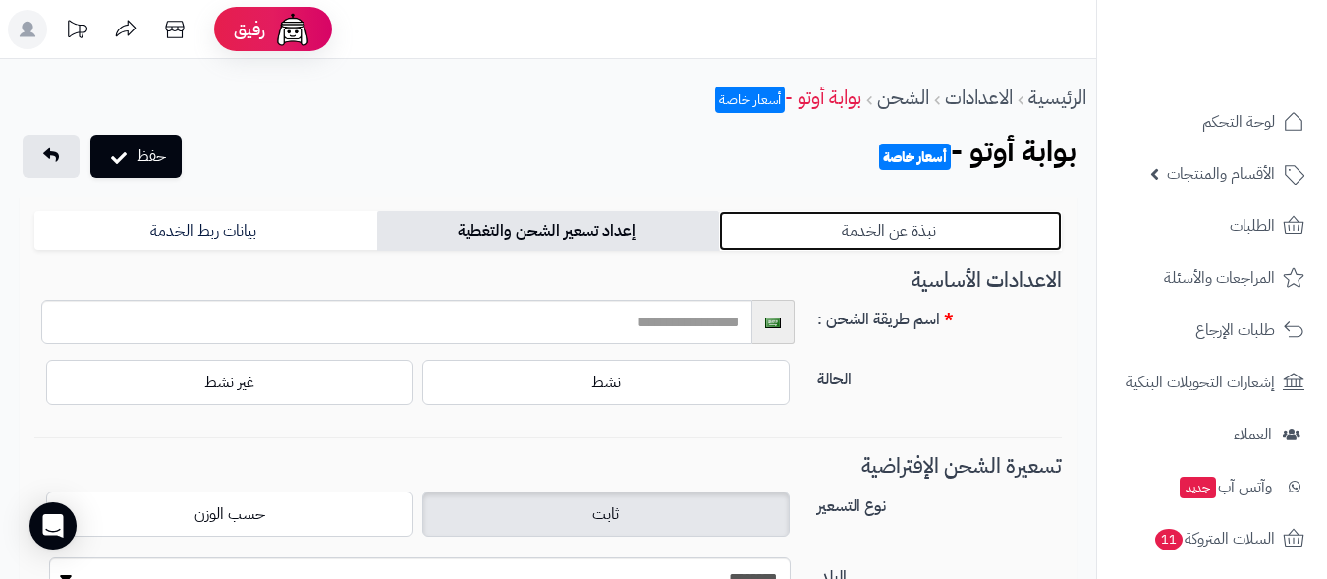
click at [891, 227] on link "نبذة عن الخدمة" at bounding box center [890, 230] width 343 height 39
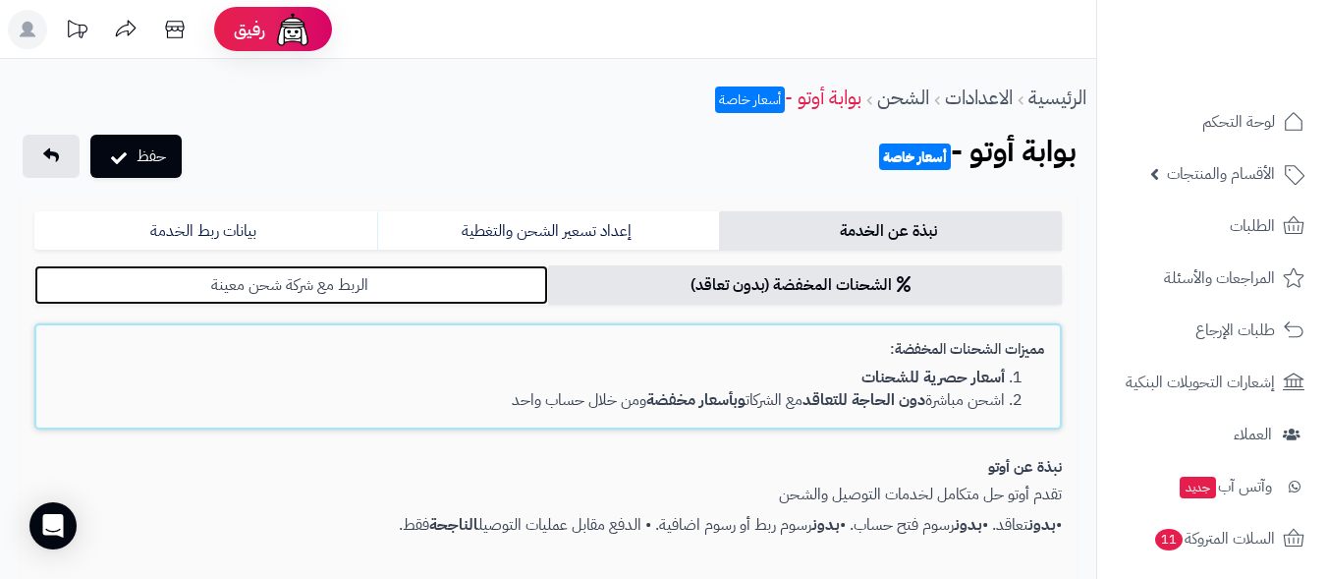
click at [346, 279] on link "الربط مع شركة شحن معينة" at bounding box center [291, 284] width 514 height 39
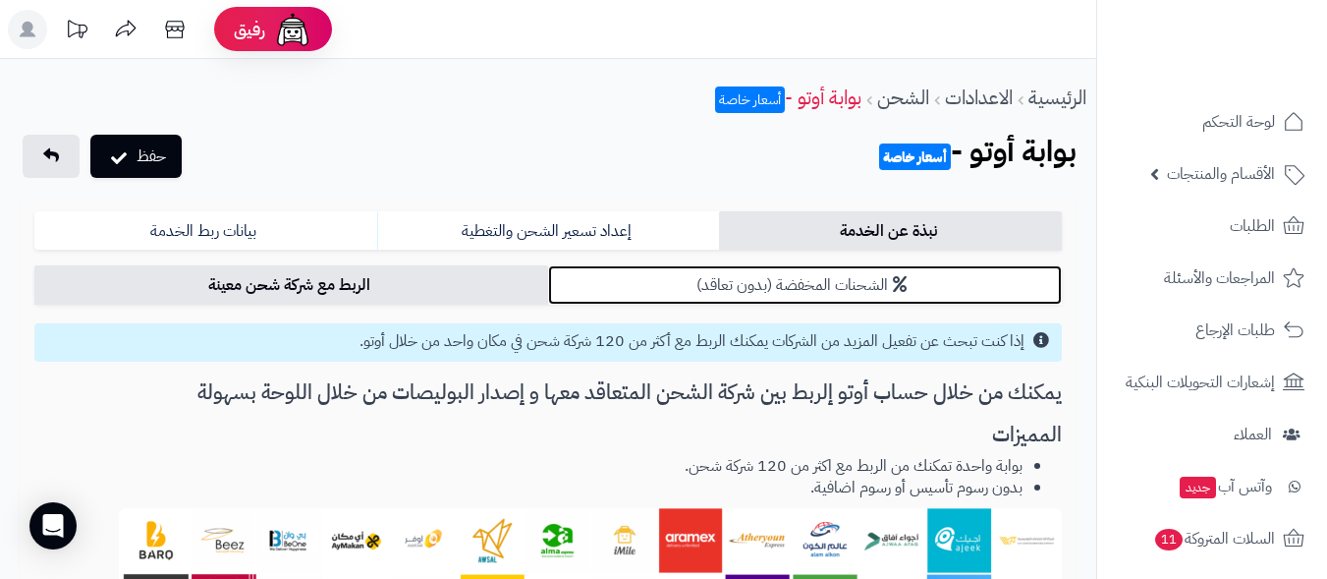
click at [766, 290] on link "الشحنات المخفضة (بدون تعاقد)" at bounding box center [805, 284] width 514 height 39
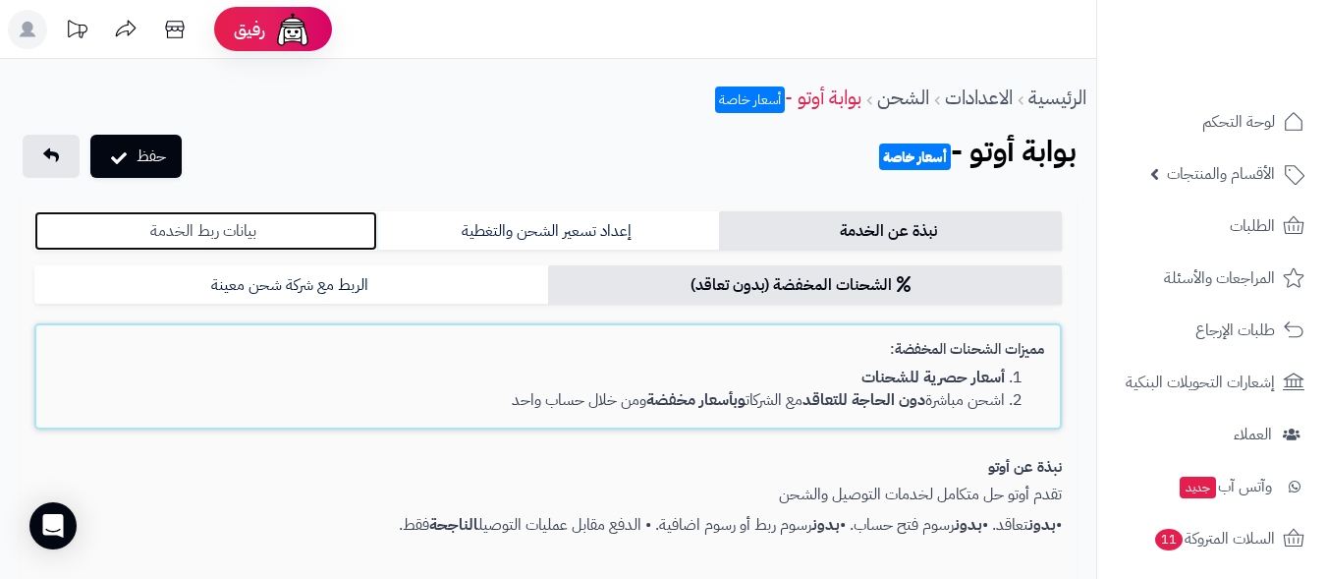
click at [231, 229] on link "بيانات ربط الخدمة" at bounding box center [205, 230] width 343 height 39
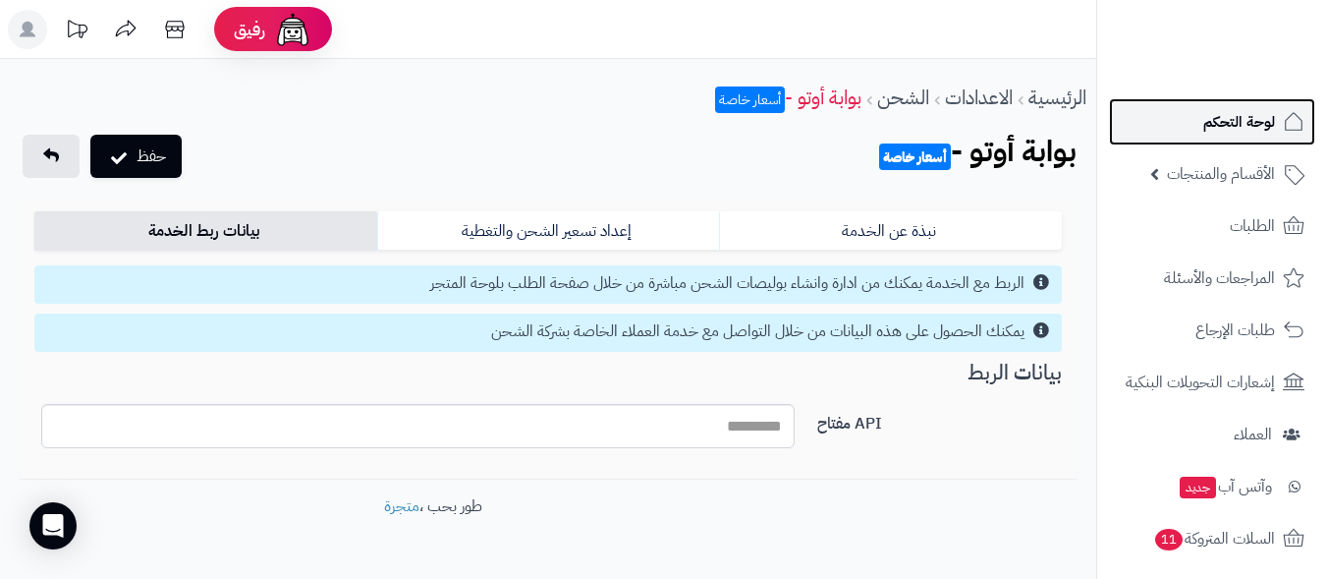
click at [1252, 123] on span "لوحة التحكم" at bounding box center [1239, 122] width 72 height 28
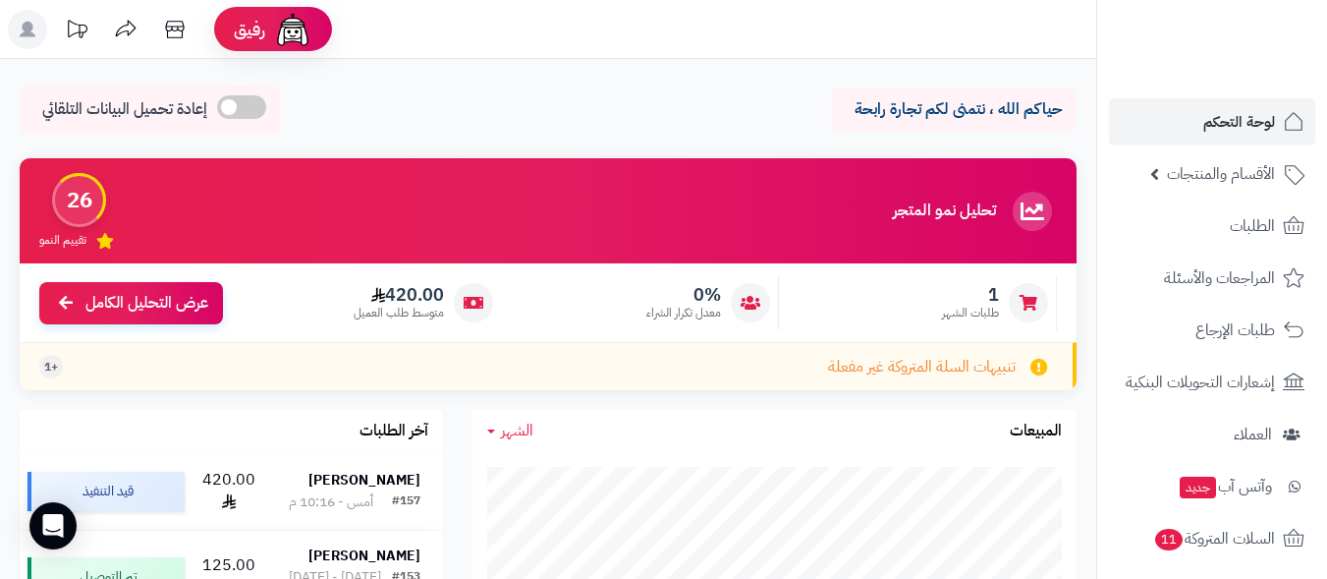
click at [545, 108] on div "حياكم الله ، نتمنى لكم تجارة رابحة إعادة تحميل البيانات التلقائي" at bounding box center [548, 114] width 1057 height 58
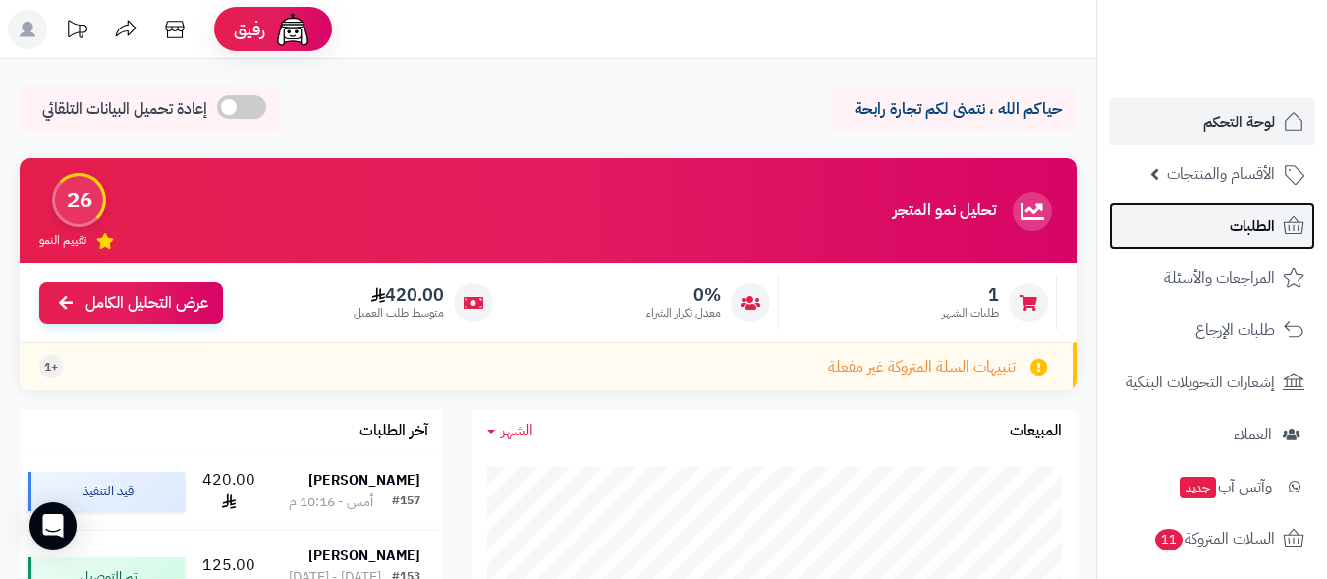
click at [1243, 223] on span "الطلبات" at bounding box center [1252, 226] width 45 height 28
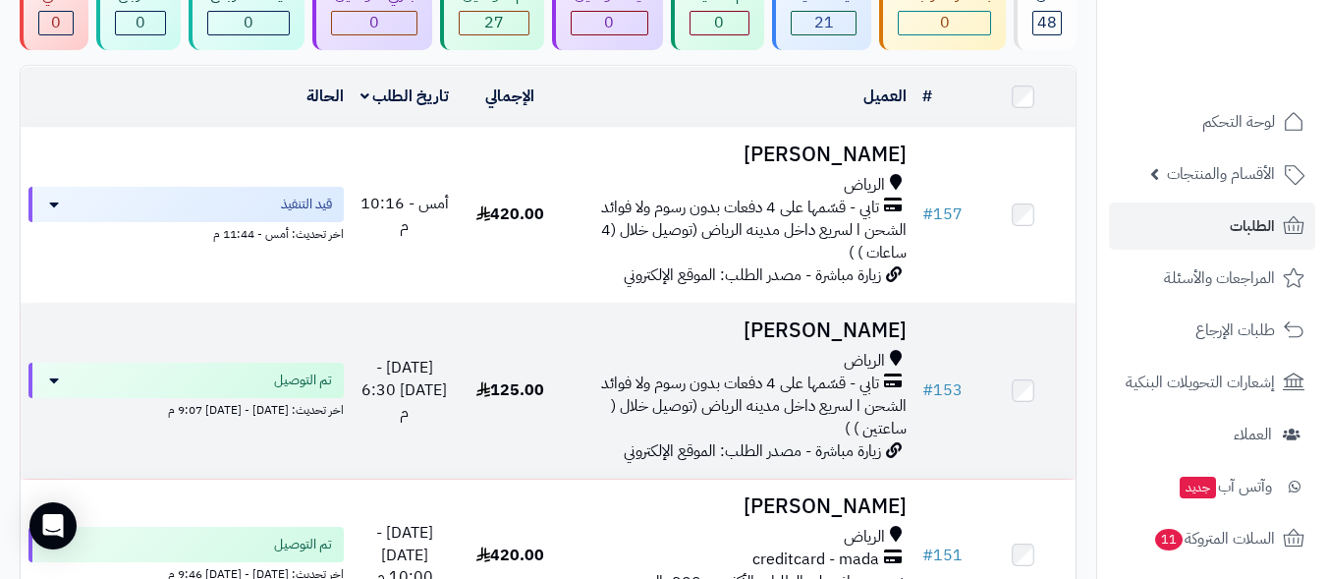
scroll to position [196, 0]
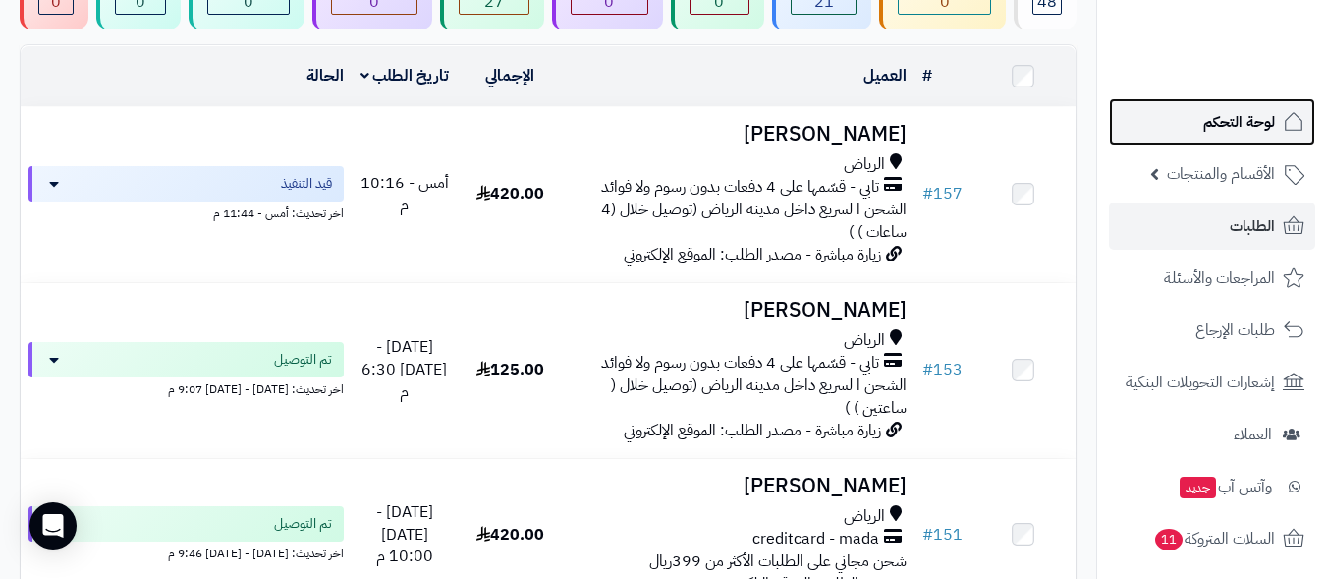
click at [1232, 117] on span "لوحة التحكم" at bounding box center [1239, 122] width 72 height 28
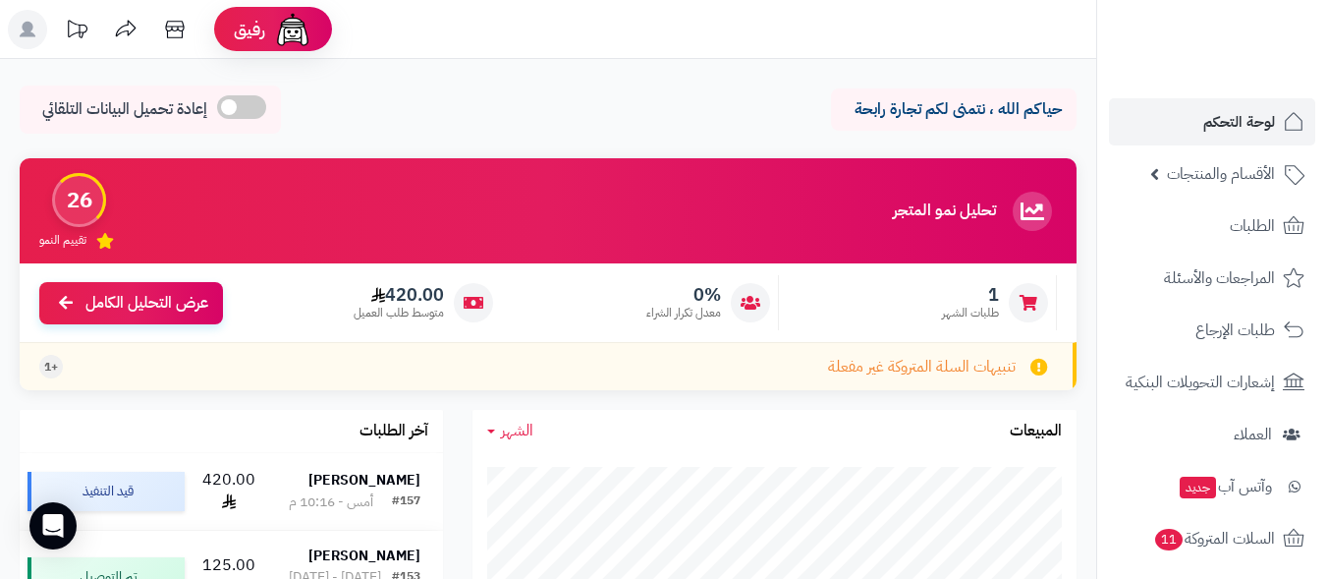
click at [651, 111] on div "حياكم الله ، نتمنى لكم تجارة رابحة إعادة تحميل البيانات التلقائي" at bounding box center [548, 114] width 1057 height 58
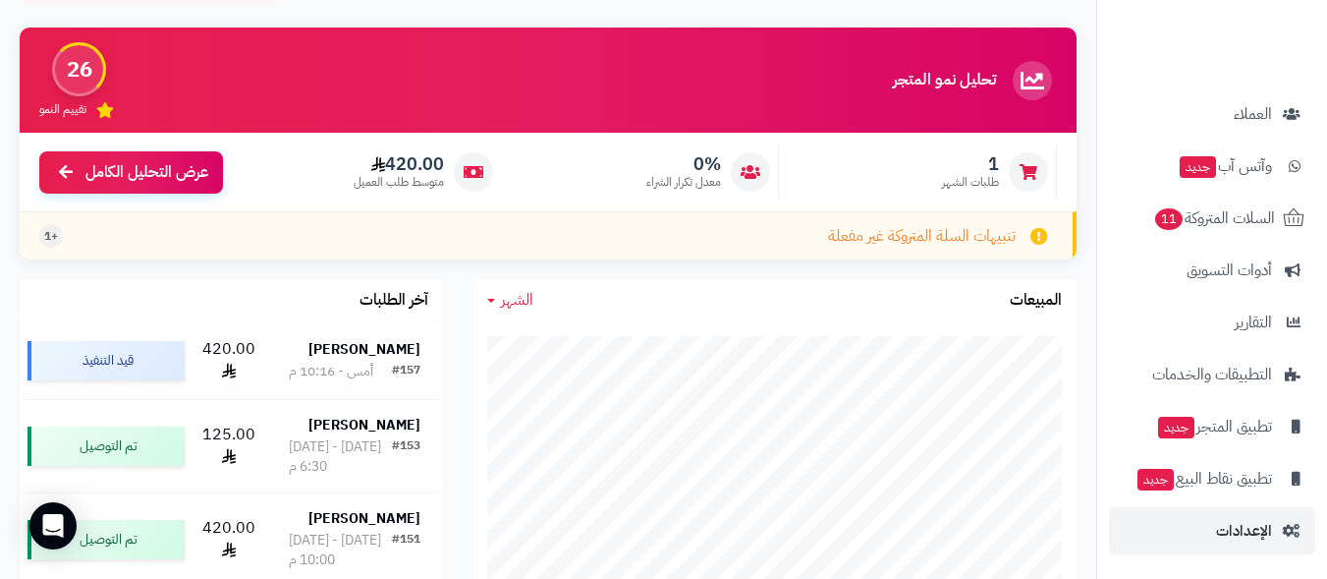
scroll to position [393, 0]
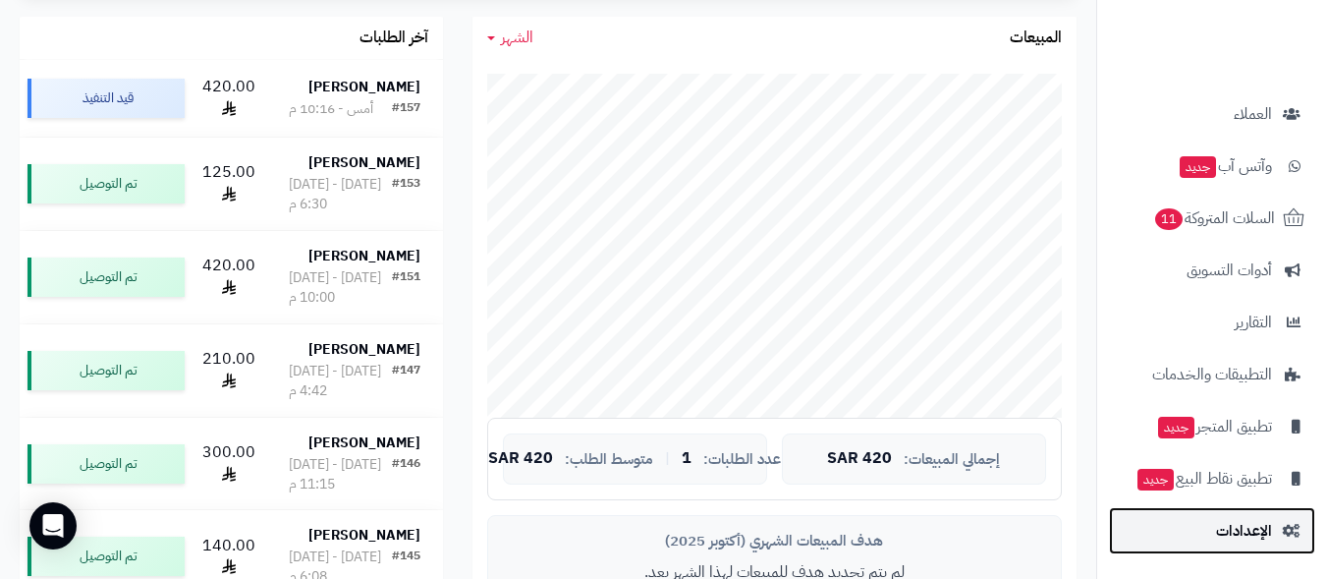
click at [1237, 533] on span "الإعدادات" at bounding box center [1244, 531] width 56 height 28
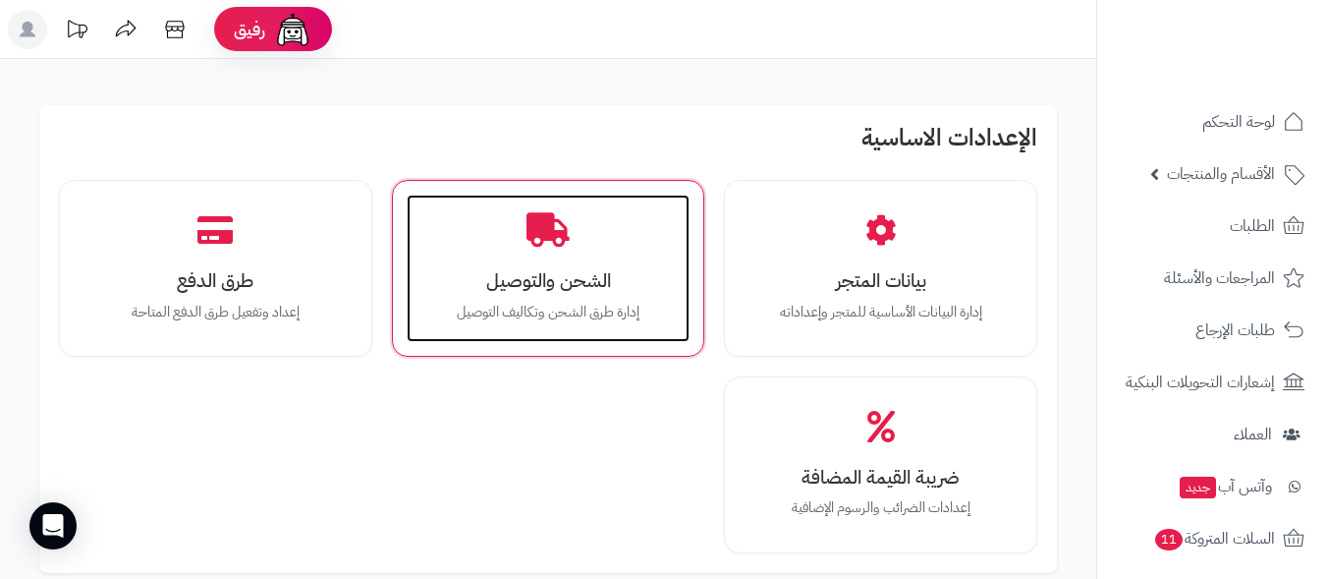
click at [513, 284] on h3 "الشحن والتوصيل" at bounding box center [548, 280] width 245 height 21
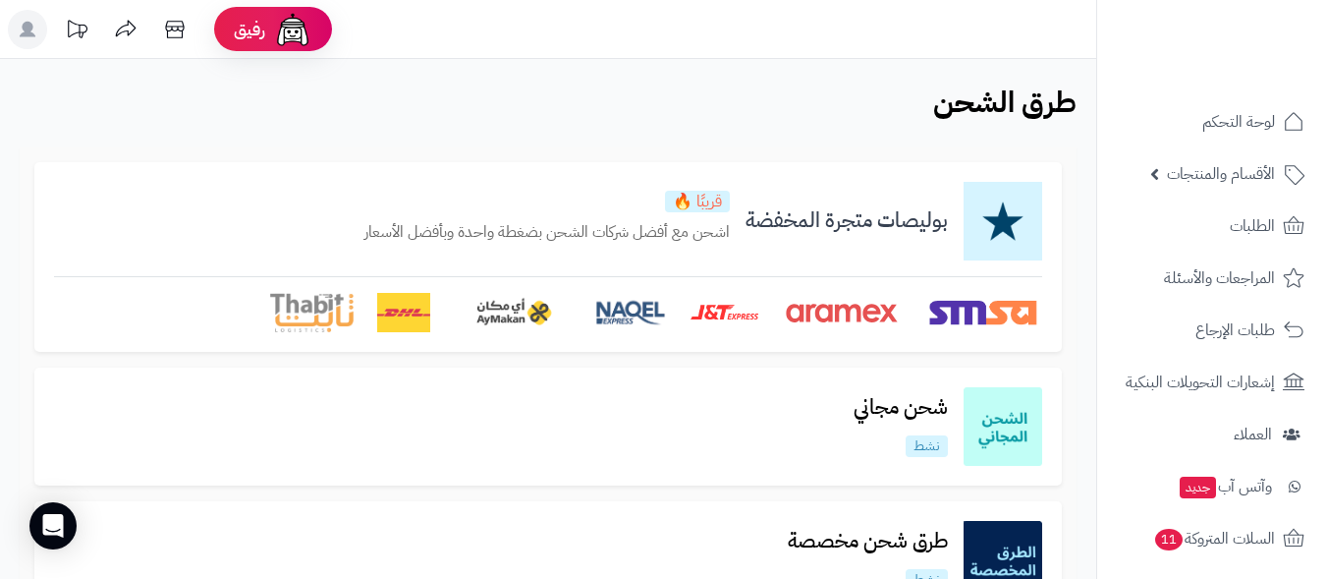
click at [664, 107] on div "طرق الشحن الرئيسية الاضافات" at bounding box center [548, 108] width 1096 height 47
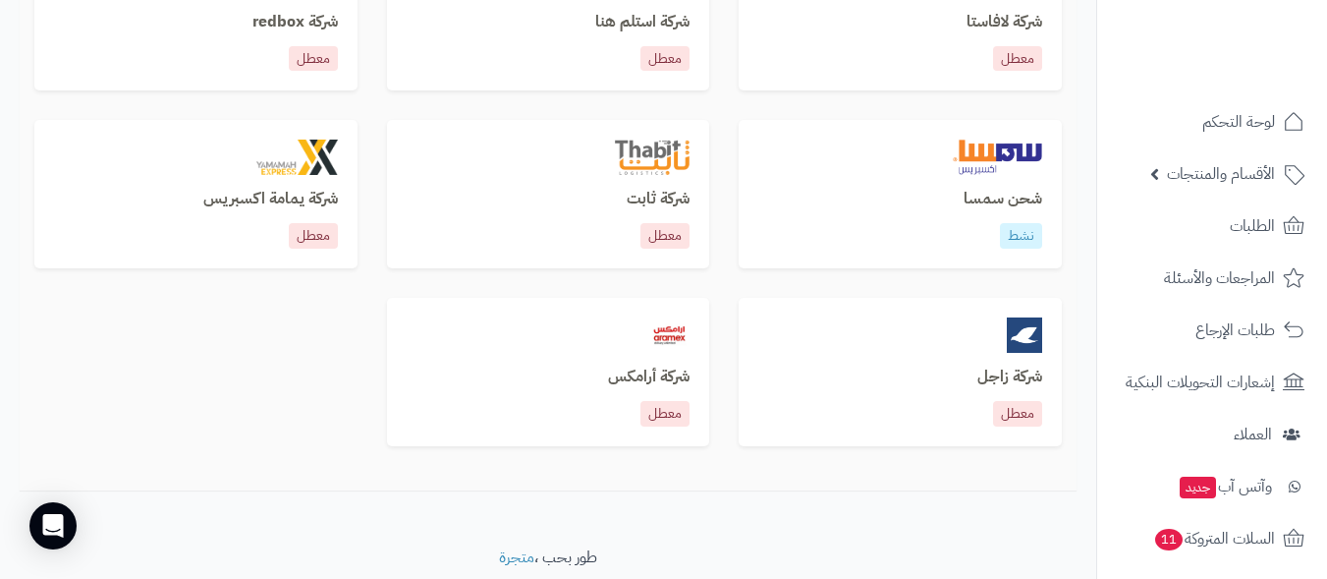
scroll to position [1512, 0]
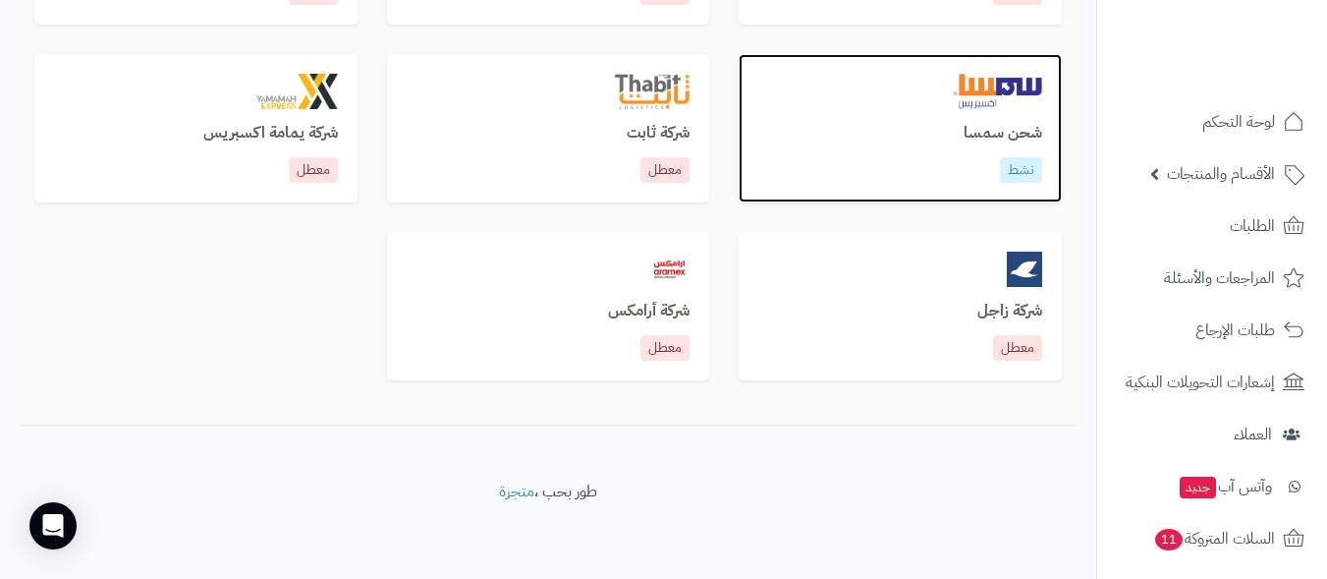
click at [868, 135] on h3 "شحن سمسا" at bounding box center [900, 134] width 284 height 18
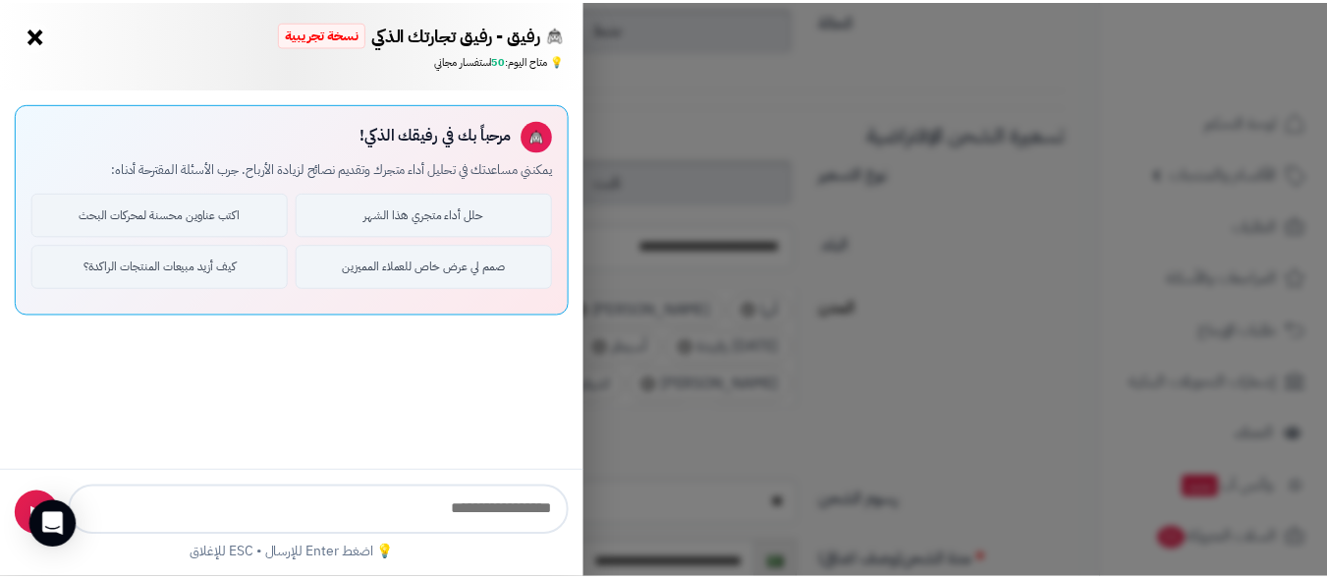
scroll to position [393, 0]
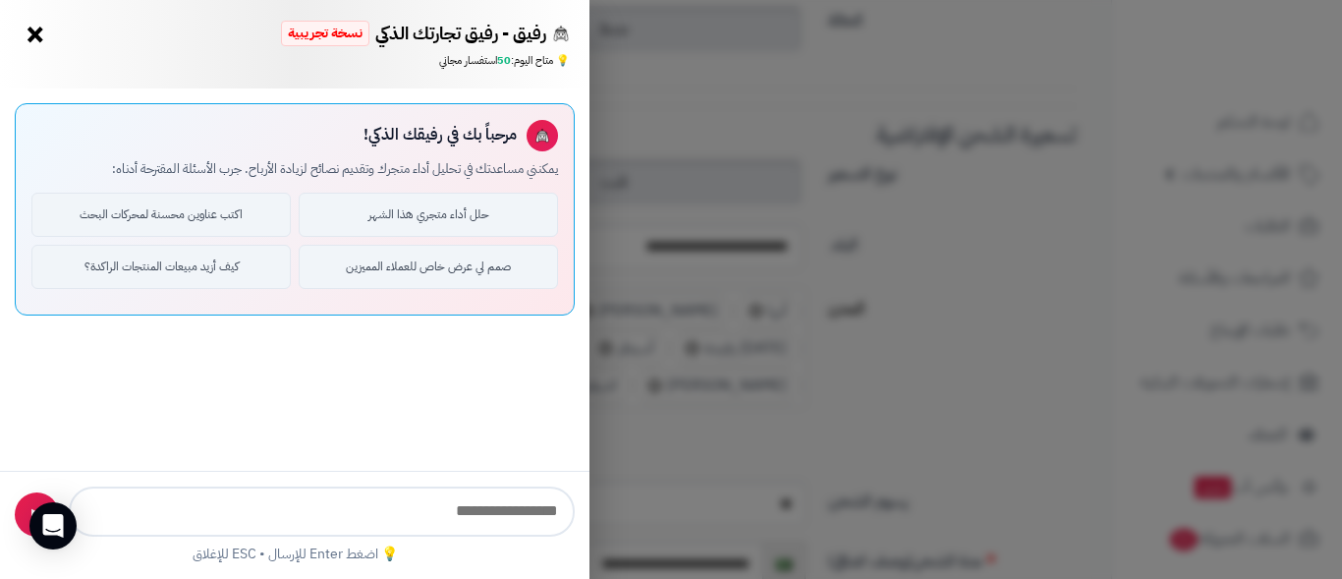
click at [36, 32] on button "×" at bounding box center [35, 34] width 31 height 31
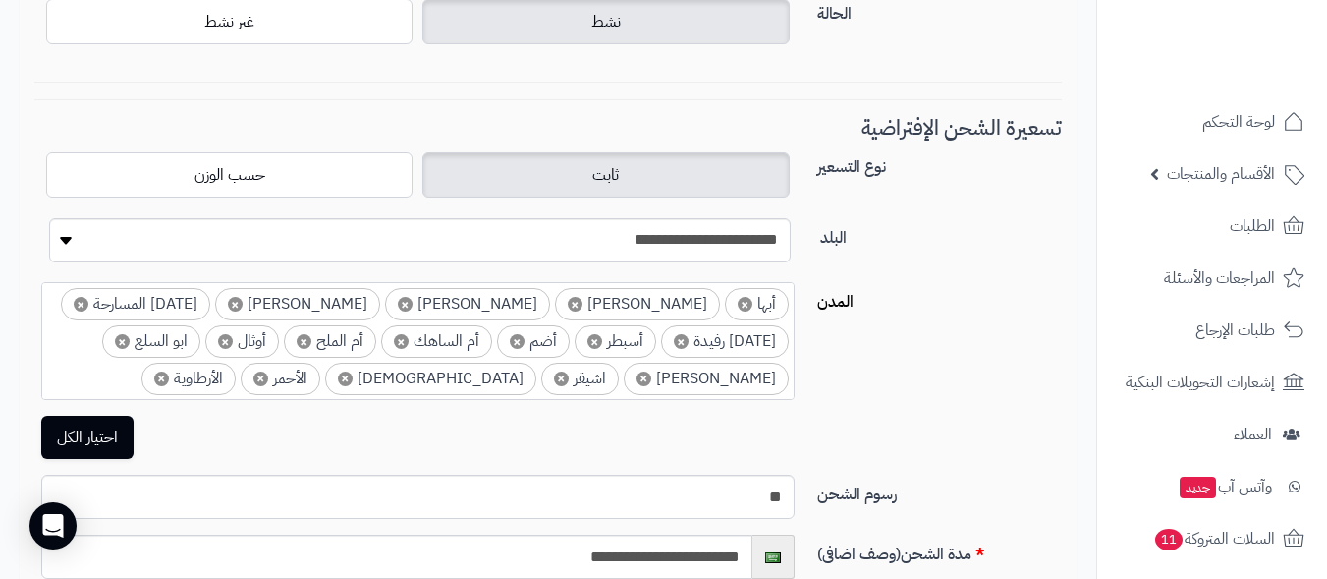
scroll to position [7, 0]
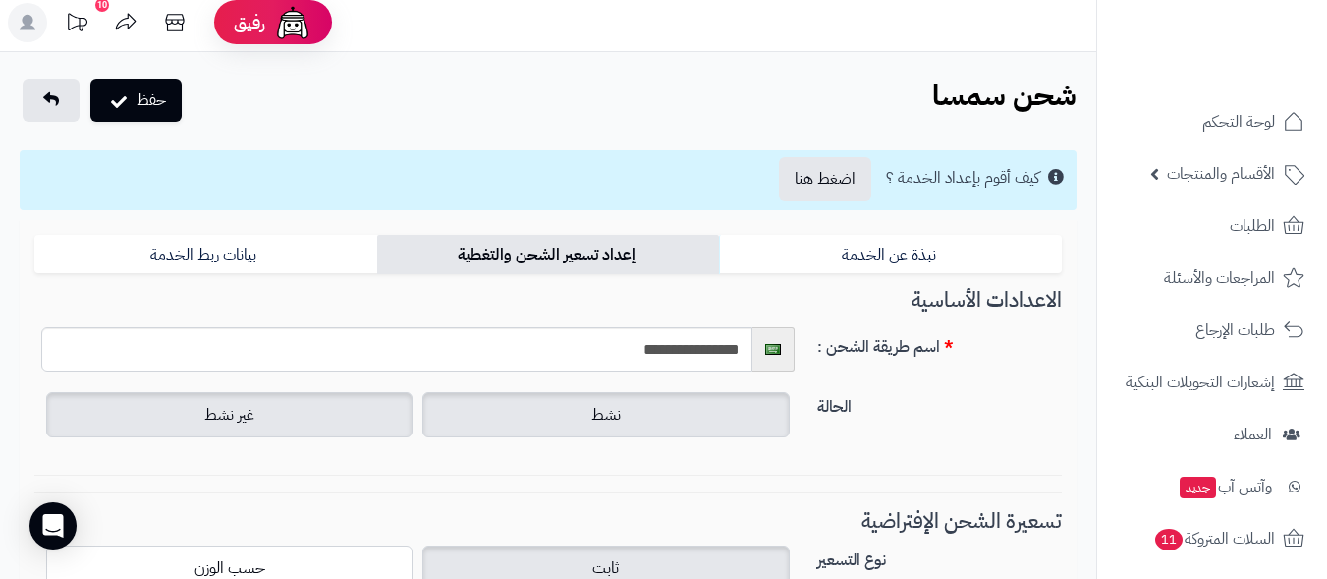
click at [284, 406] on label "غير نشط" at bounding box center [229, 414] width 366 height 45
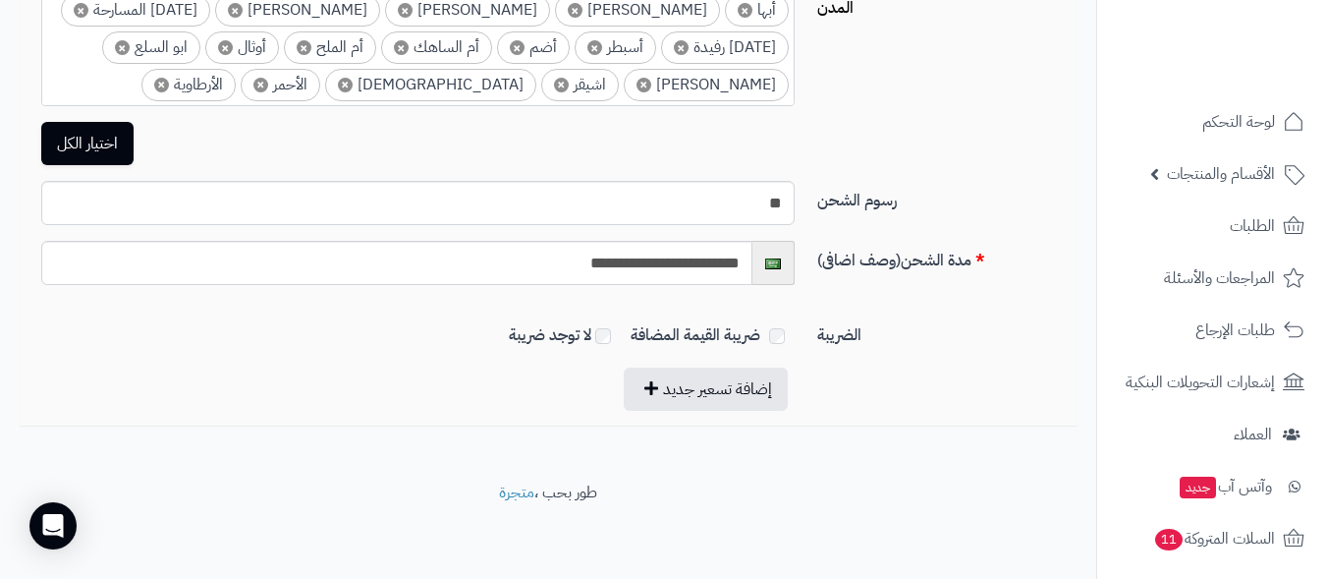
scroll to position [694, 0]
drag, startPoint x: 540, startPoint y: 269, endPoint x: 738, endPoint y: 264, distance: 197.5
click at [738, 264] on input "**********" at bounding box center [396, 262] width 711 height 44
click at [940, 130] on div "اختيار الكل" at bounding box center [548, 142] width 1057 height 43
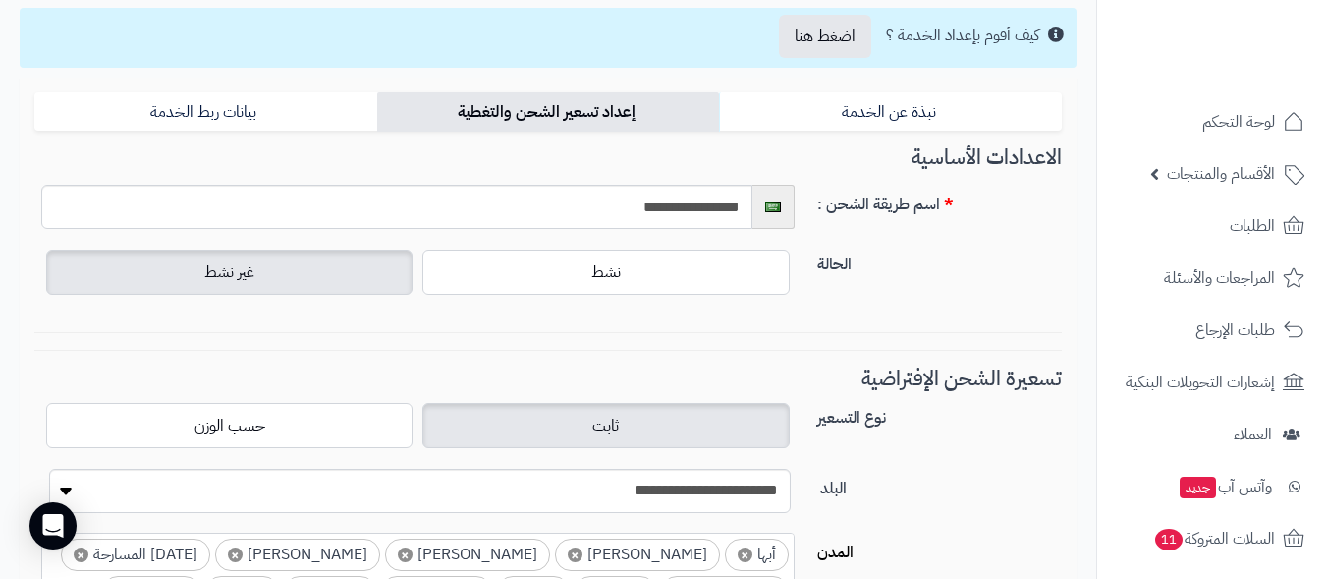
scroll to position [0, 0]
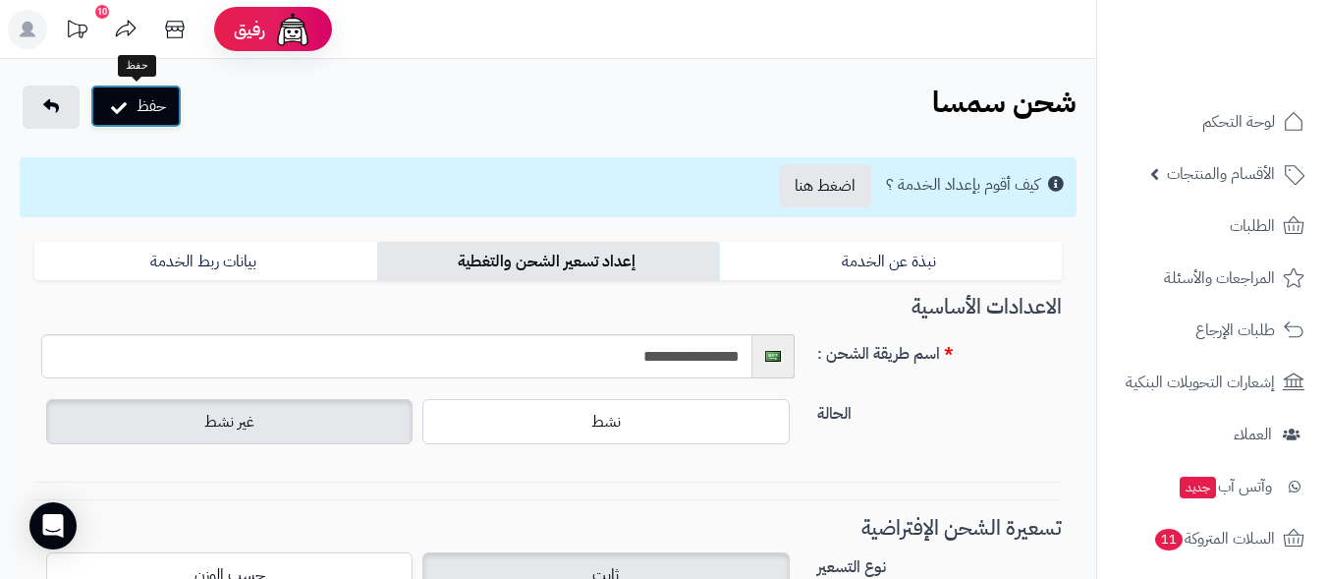
click at [140, 103] on button "حفظ" at bounding box center [135, 105] width 91 height 43
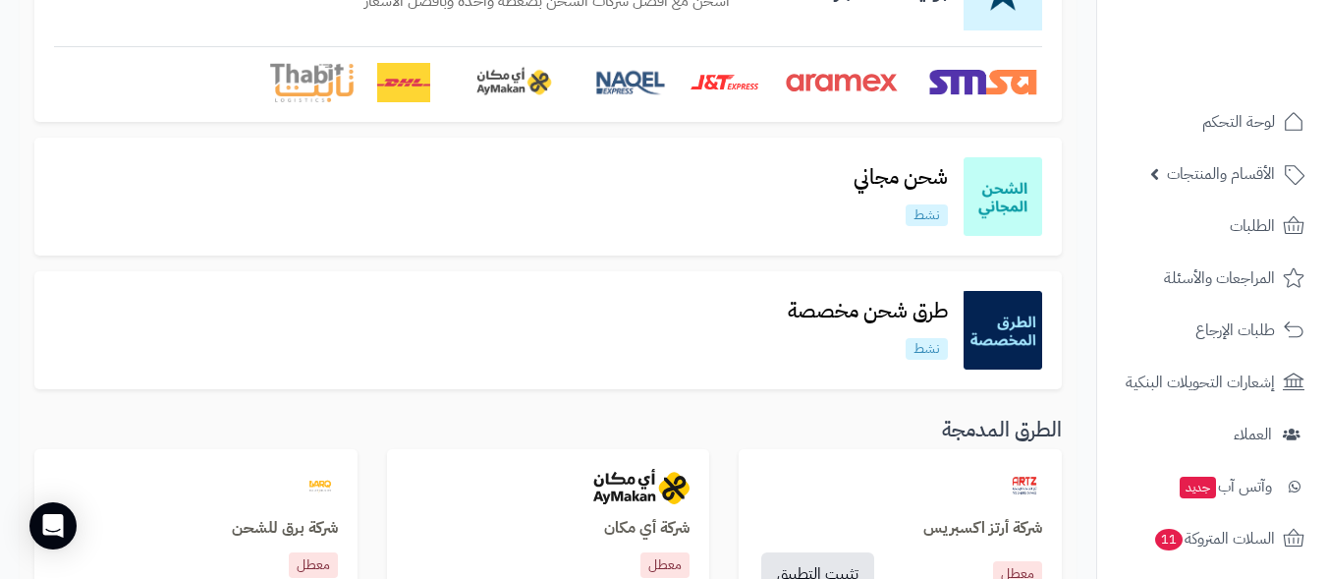
scroll to position [295, 0]
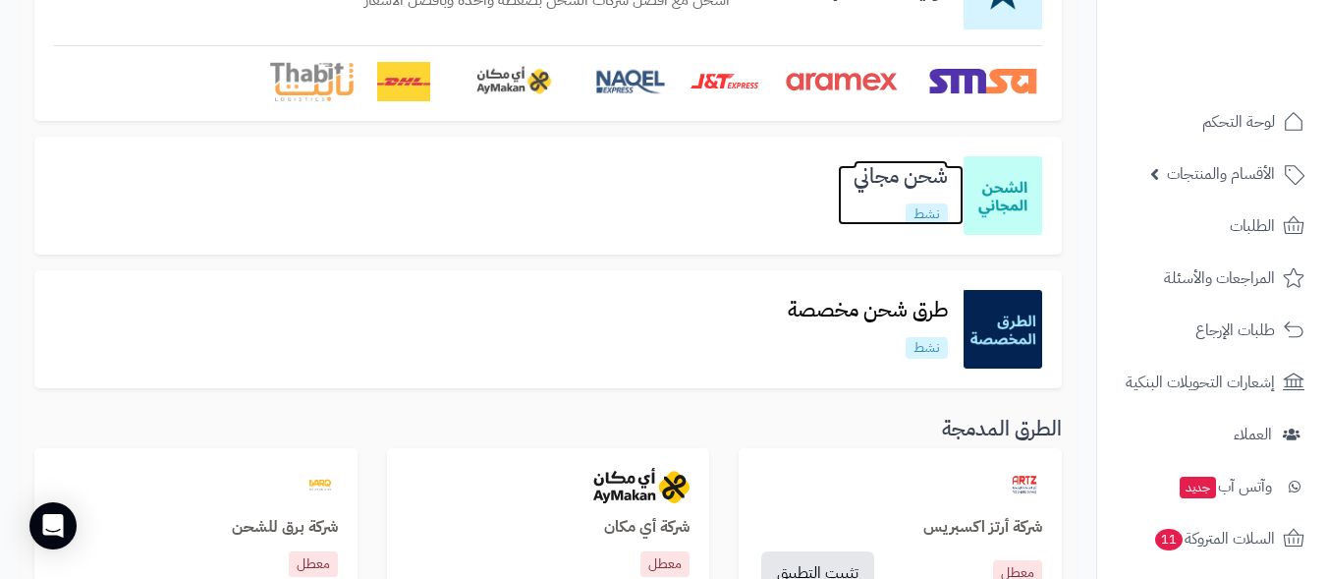
click at [911, 179] on h3 "شحن مجاني" at bounding box center [901, 176] width 126 height 23
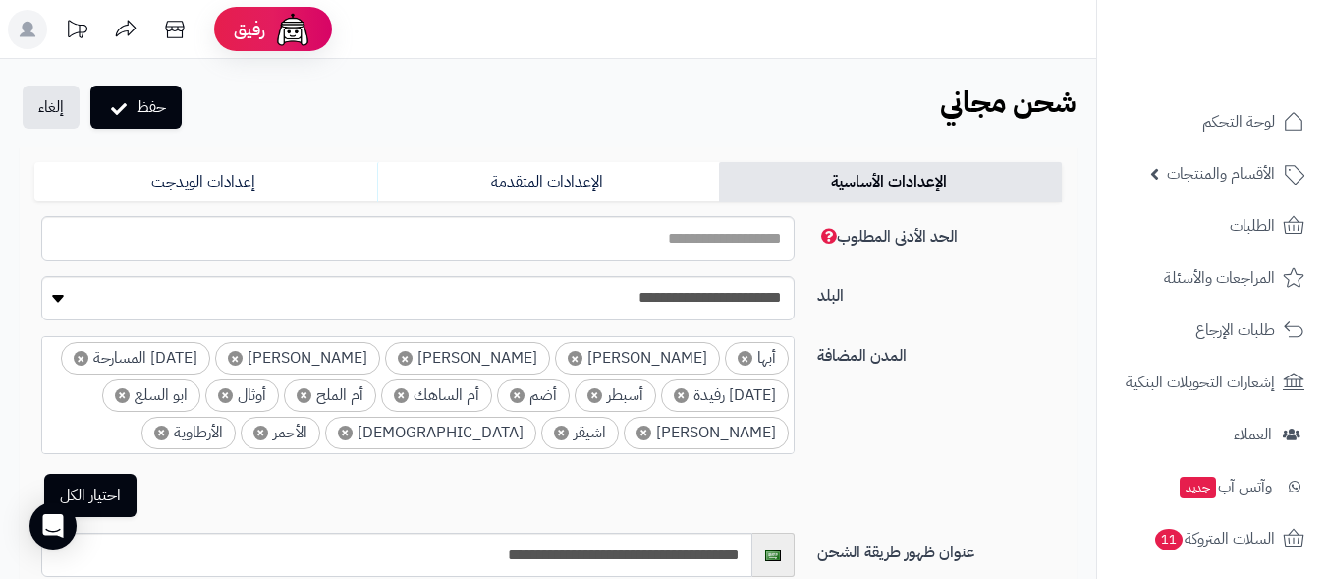
scroll to position [245, 0]
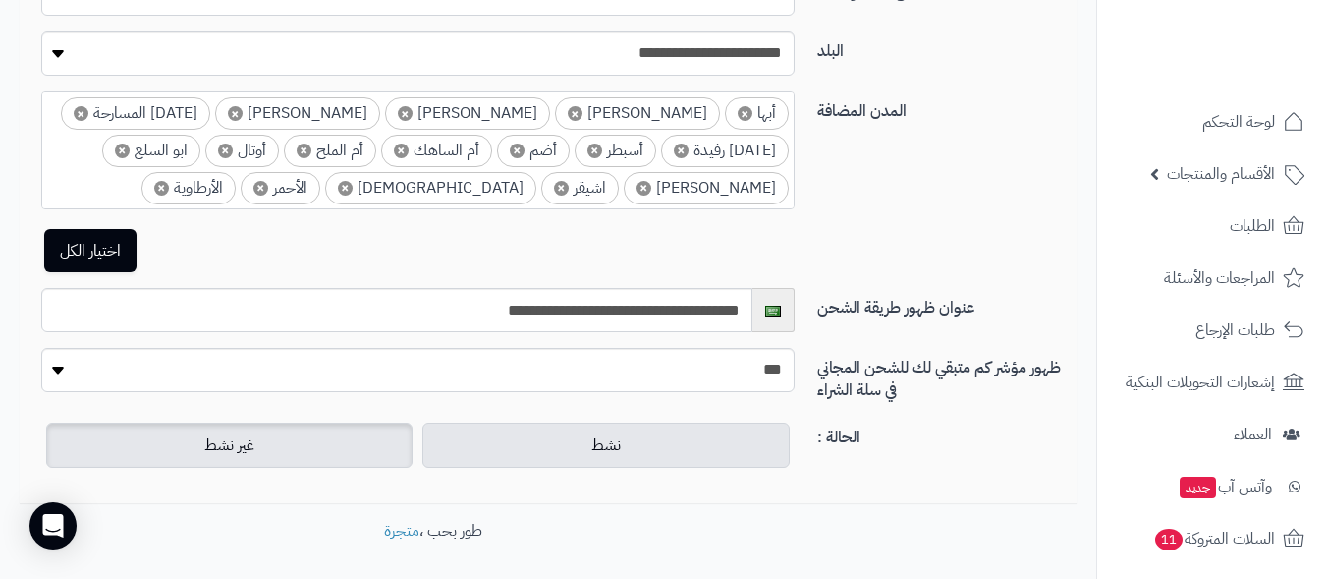
click at [254, 444] on label "غير نشط" at bounding box center [229, 444] width 366 height 45
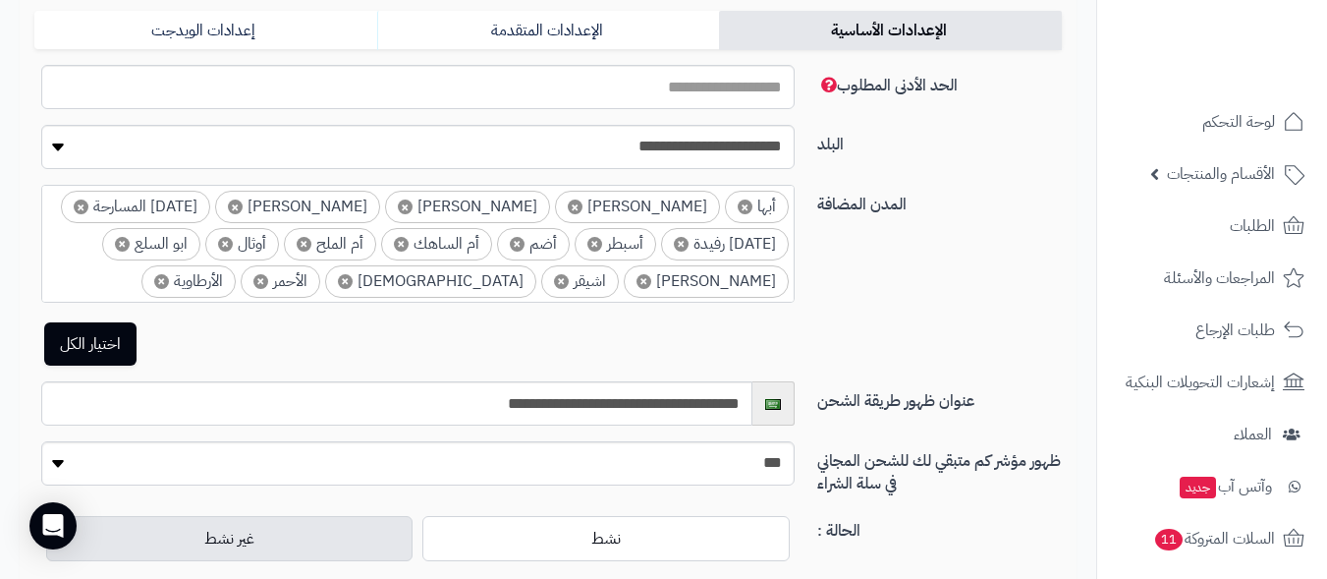
scroll to position [0, 0]
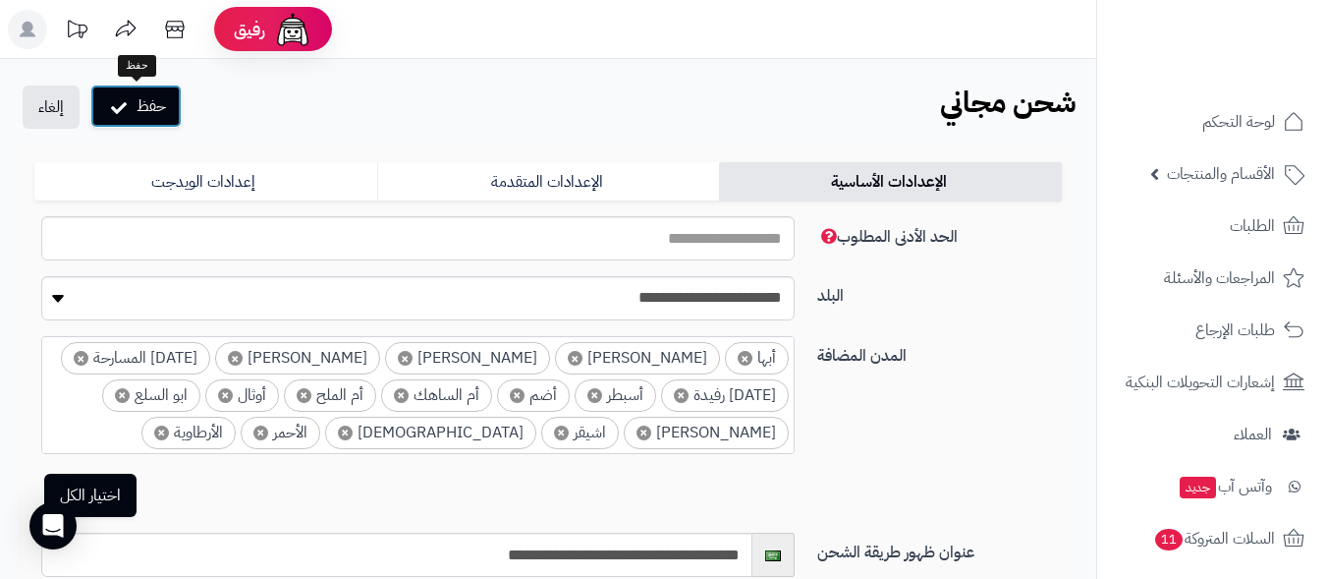
click at [151, 105] on button "حفظ" at bounding box center [135, 105] width 91 height 43
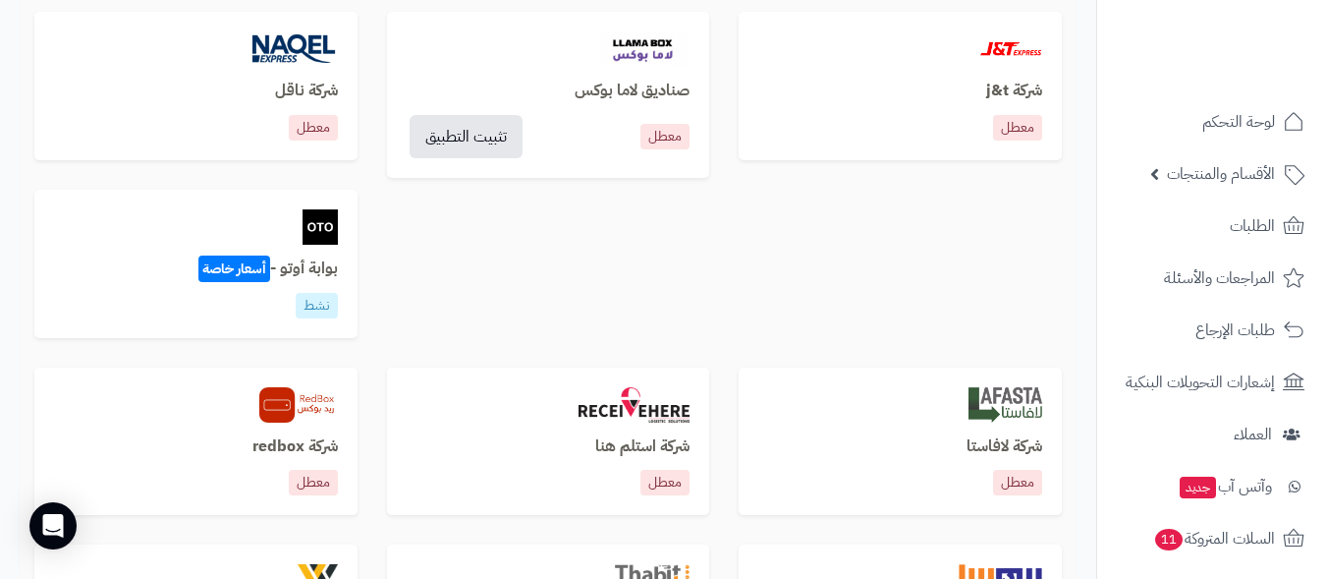
scroll to position [1083, 0]
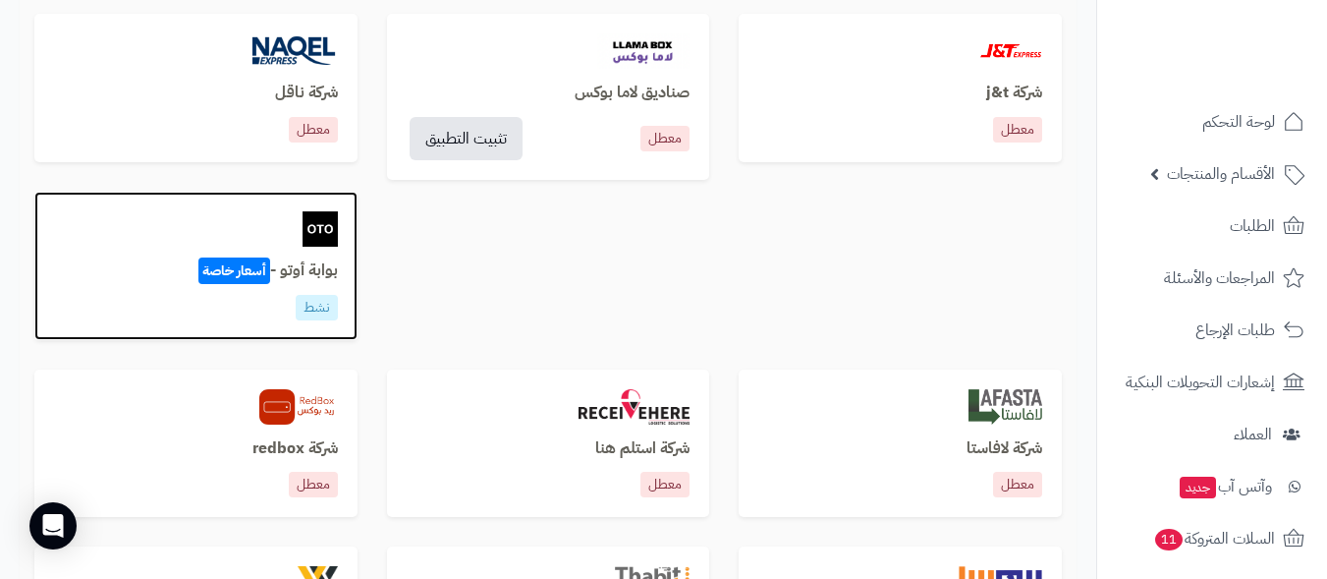
click at [146, 278] on h3 "بوابة أوتو - أسعار خاصة" at bounding box center [196, 271] width 284 height 18
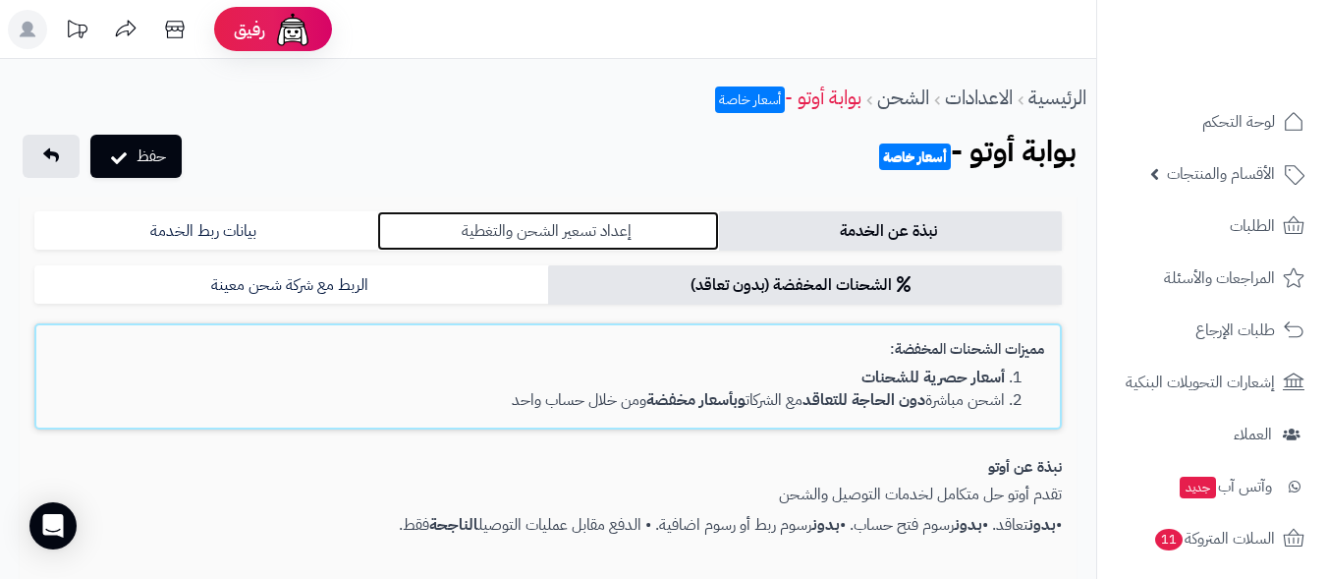
click at [539, 230] on link "إعداد تسعير الشحن والتغطية" at bounding box center [548, 230] width 343 height 39
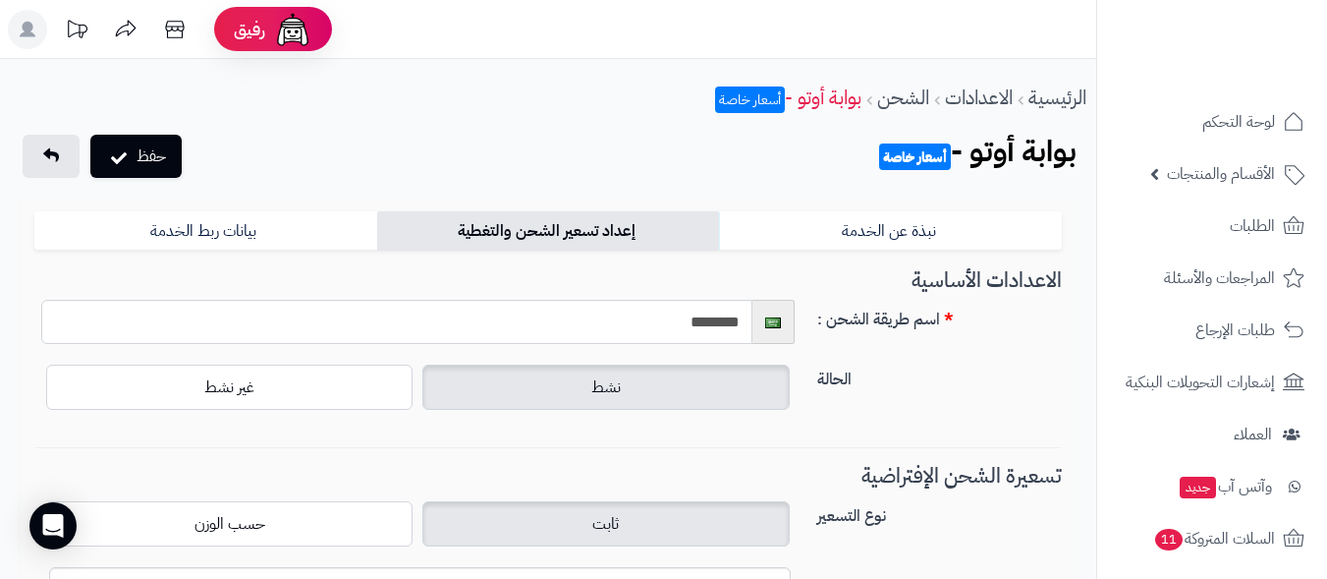
paste input "**********"
click at [668, 323] on input "**********" at bounding box center [396, 322] width 711 height 44
click at [671, 318] on input "**********" at bounding box center [396, 322] width 711 height 44
click at [652, 325] on input "**********" at bounding box center [396, 322] width 711 height 44
click at [671, 316] on input "**********" at bounding box center [396, 322] width 711 height 44
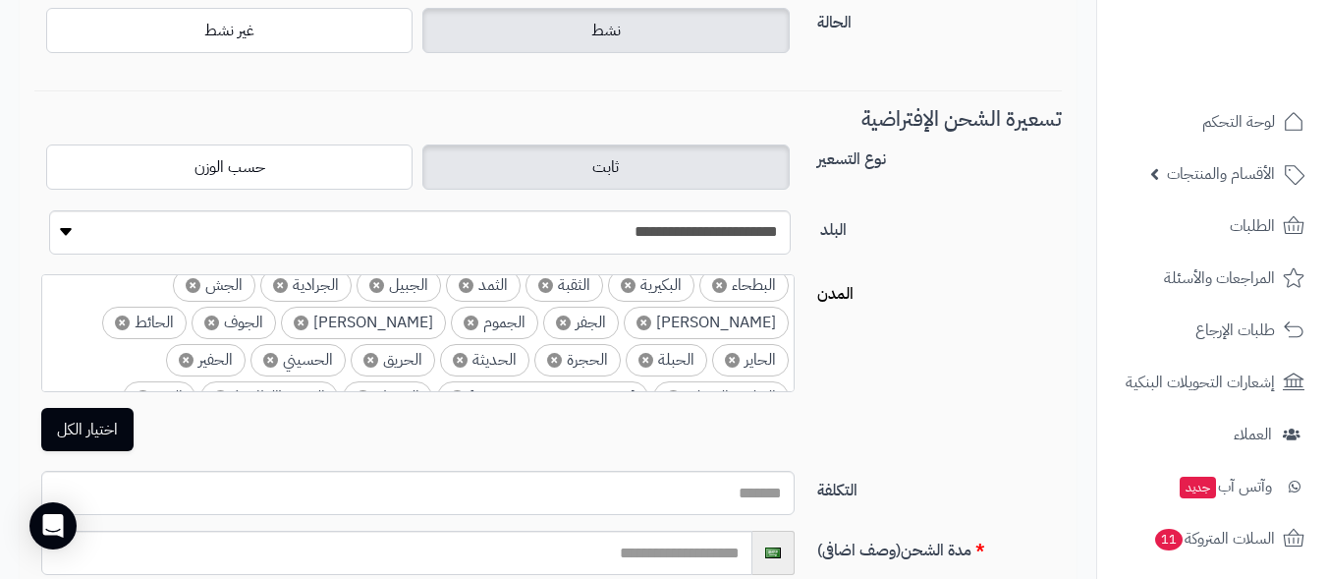
scroll to position [589, 0]
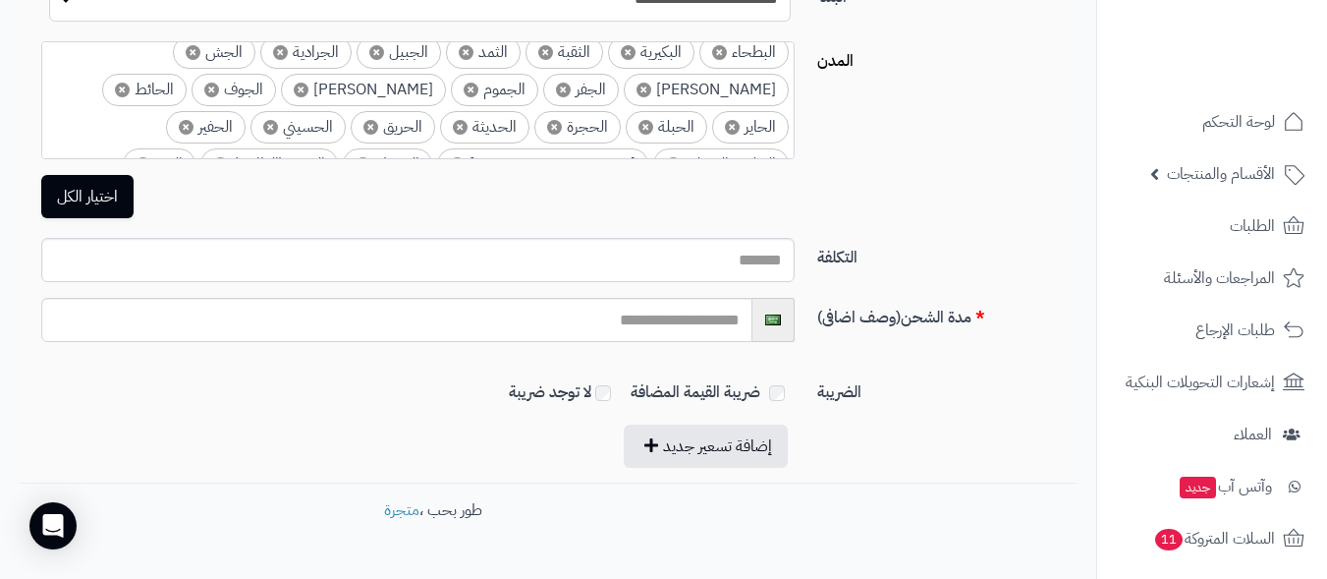
type input "**********"
click at [725, 261] on input "التكلفة" at bounding box center [417, 260] width 753 height 44
type input "**"
click at [973, 231] on div "**********" at bounding box center [547, 149] width 1027 height 548
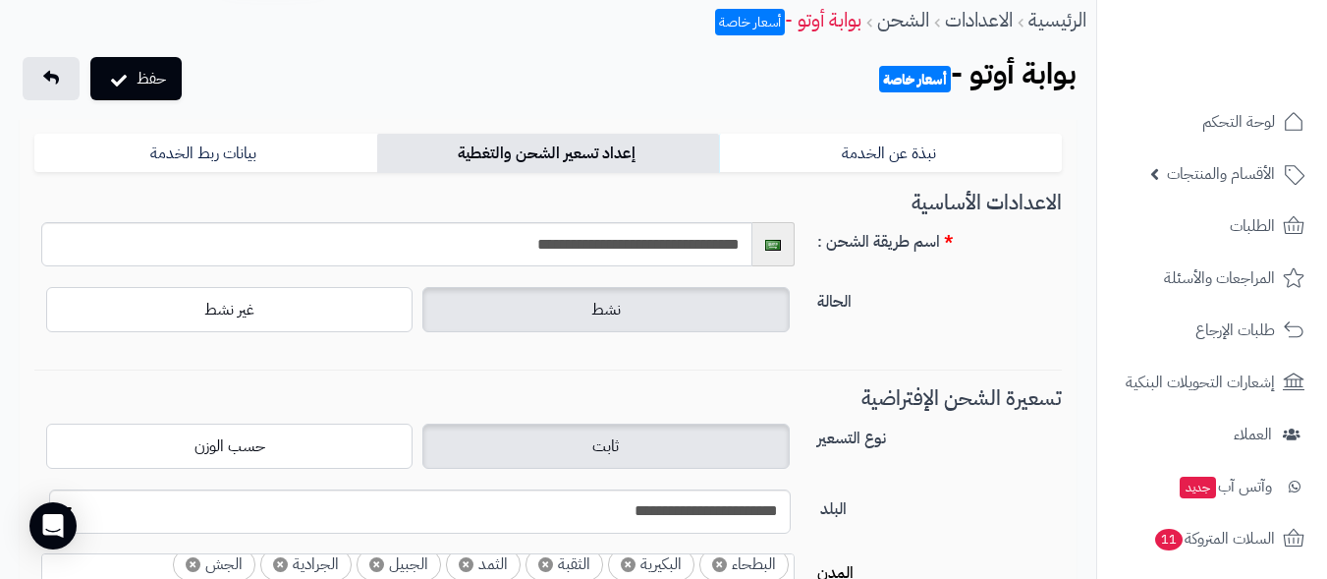
scroll to position [0, 0]
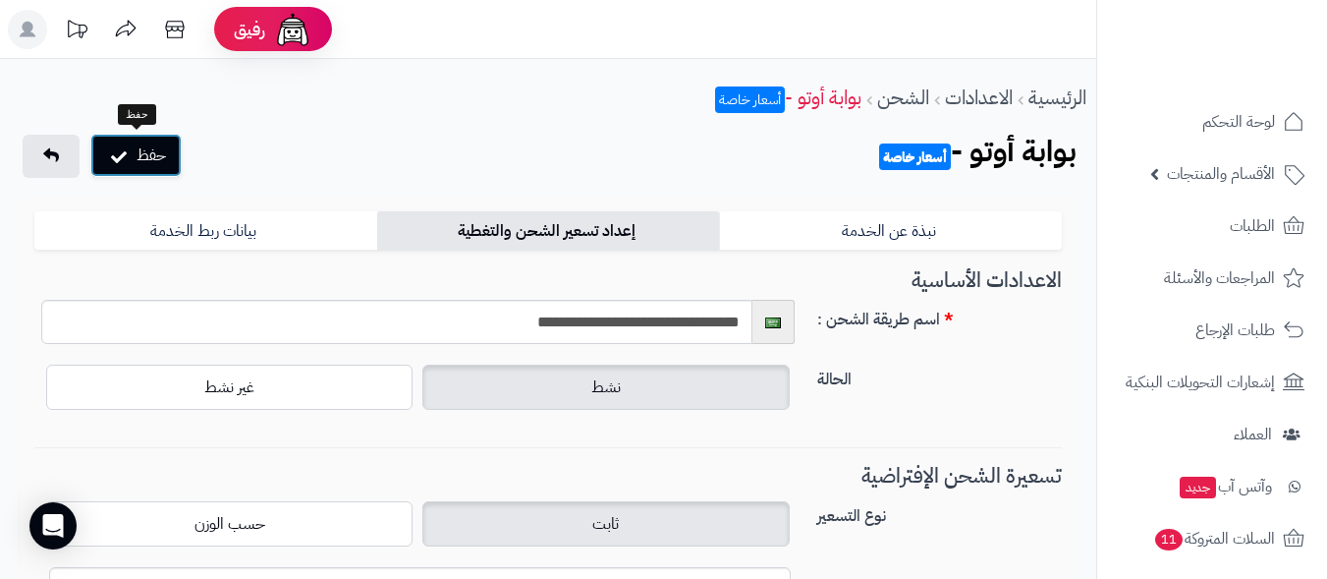
click at [156, 154] on button "حفظ" at bounding box center [135, 155] width 91 height 43
